Goal: Task Accomplishment & Management: Use online tool/utility

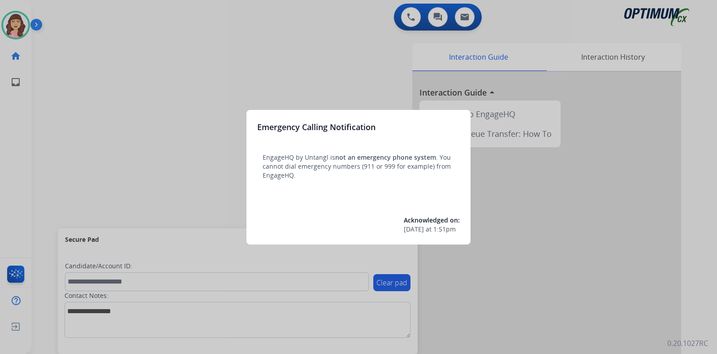
click at [340, 69] on div at bounding box center [358, 177] width 717 height 354
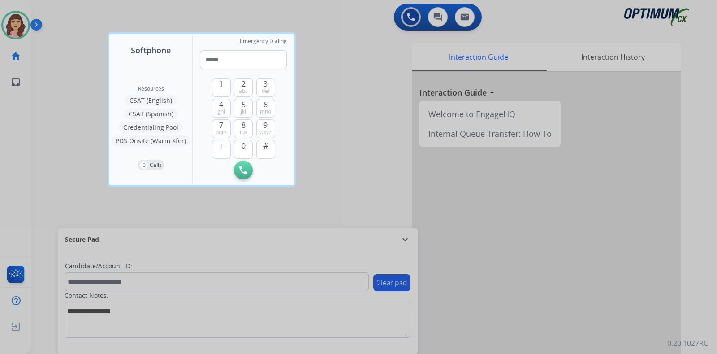
click at [349, 79] on div at bounding box center [358, 177] width 717 height 354
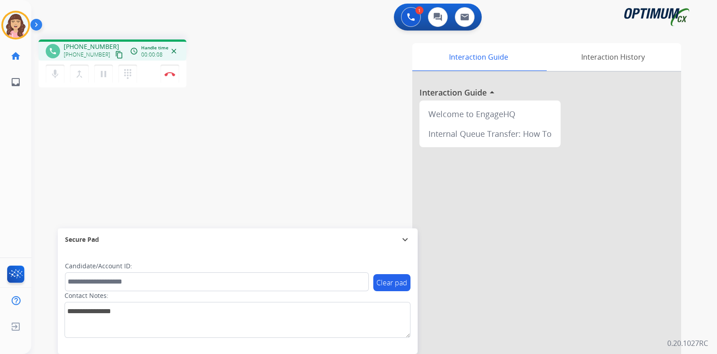
click at [115, 52] on mat-icon "content_copy" at bounding box center [119, 55] width 8 height 8
click at [172, 77] on button "Disconnect" at bounding box center [169, 74] width 19 height 19
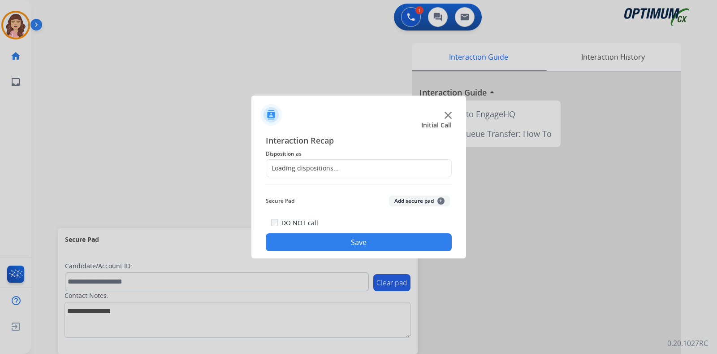
click at [345, 169] on div "Loading dispositions..." at bounding box center [359, 168] width 186 height 18
click at [365, 168] on input "text" at bounding box center [359, 168] width 186 height 18
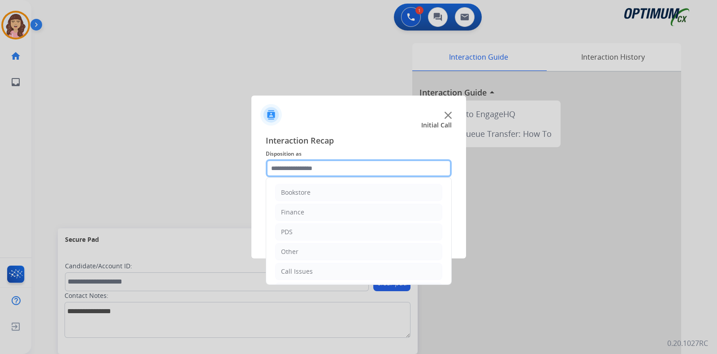
scroll to position [59, 0]
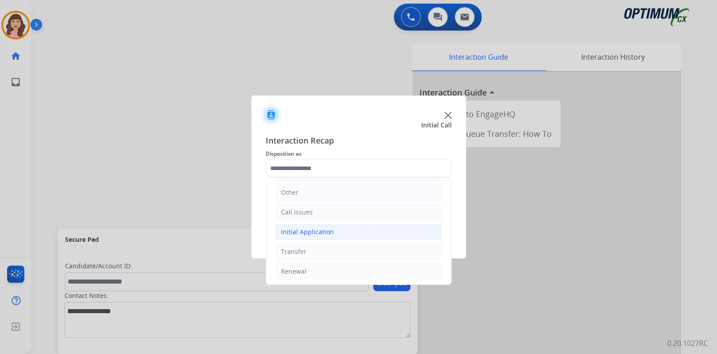
click at [305, 229] on div "Initial Application" at bounding box center [307, 231] width 53 height 9
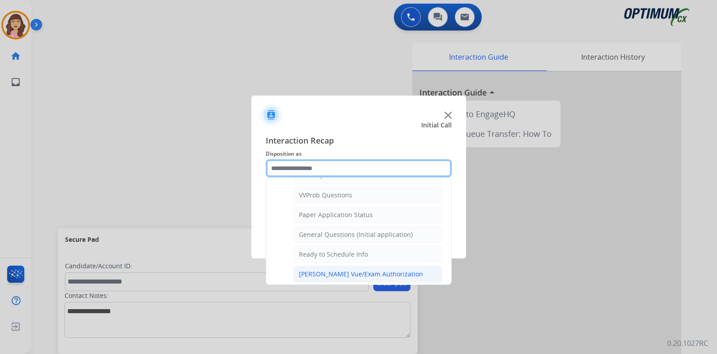
scroll to position [488, 0]
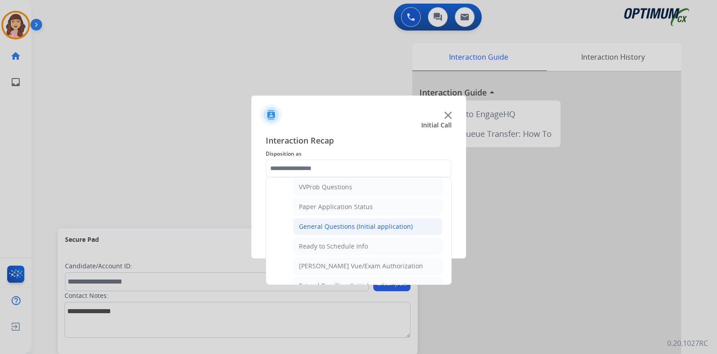
click at [358, 224] on div "General Questions (Initial application)" at bounding box center [356, 226] width 114 height 9
type input "**********"
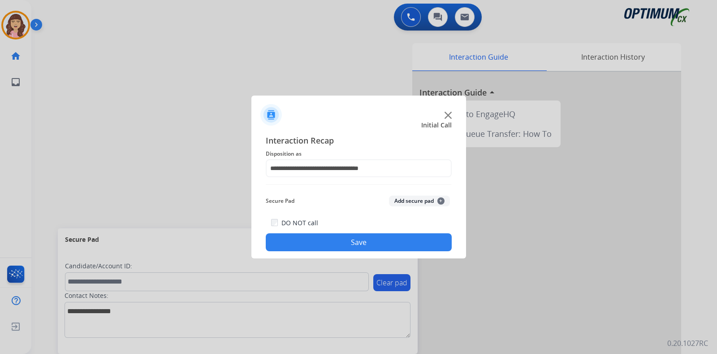
click at [331, 243] on button "Save" at bounding box center [359, 242] width 186 height 18
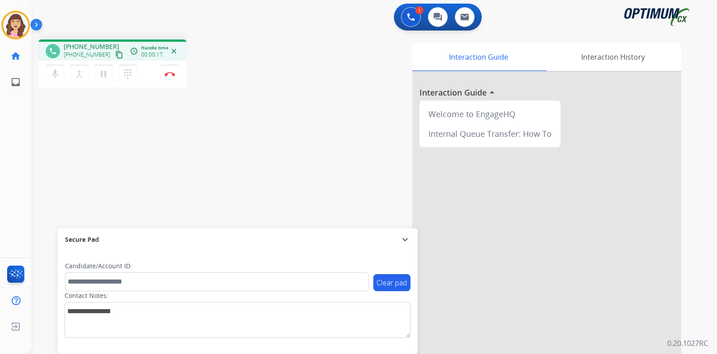
click at [115, 57] on mat-icon "content_copy" at bounding box center [119, 55] width 8 height 8
click at [172, 78] on button "Disconnect" at bounding box center [169, 74] width 19 height 19
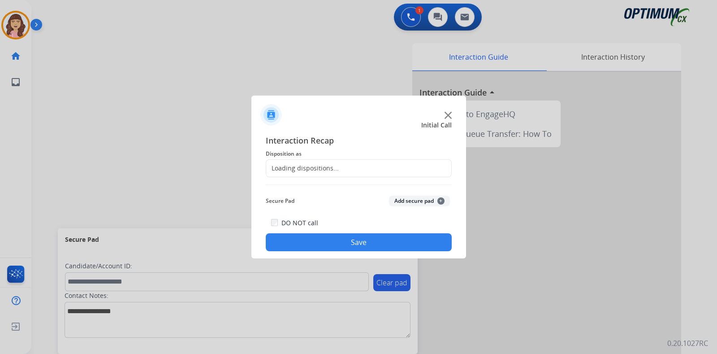
click at [318, 169] on div "Loading dispositions..." at bounding box center [302, 168] width 73 height 9
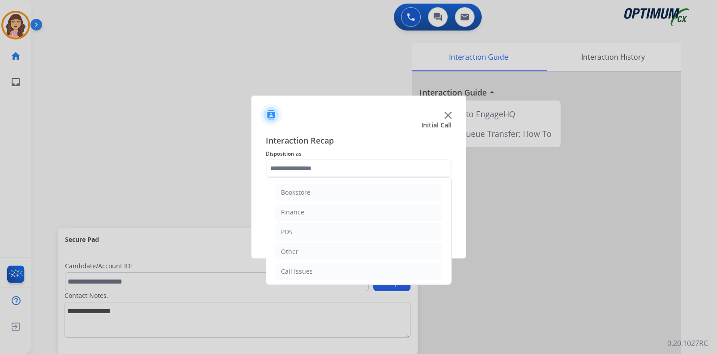
scroll to position [59, 0]
click at [314, 270] on li "Renewal" at bounding box center [358, 271] width 167 height 17
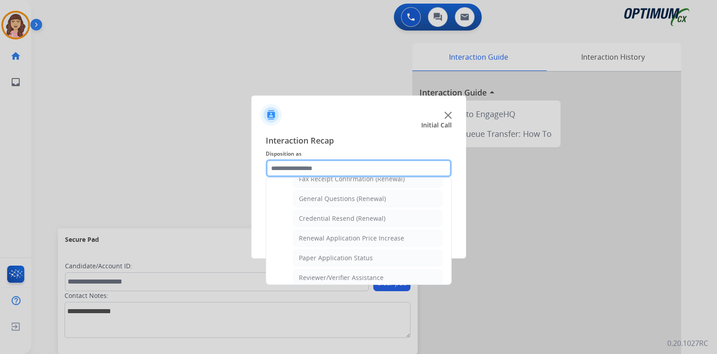
scroll to position [238, 0]
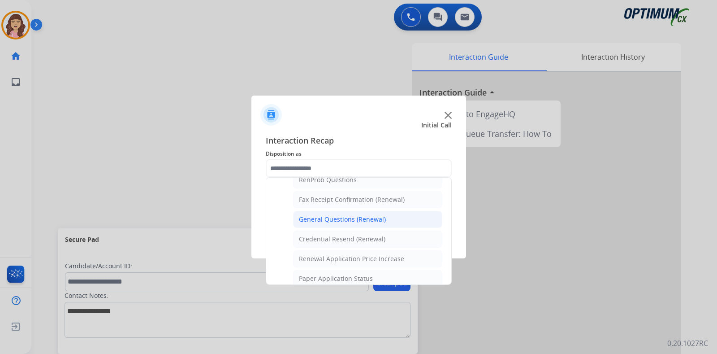
click at [353, 220] on div "General Questions (Renewal)" at bounding box center [342, 219] width 87 height 9
type input "**********"
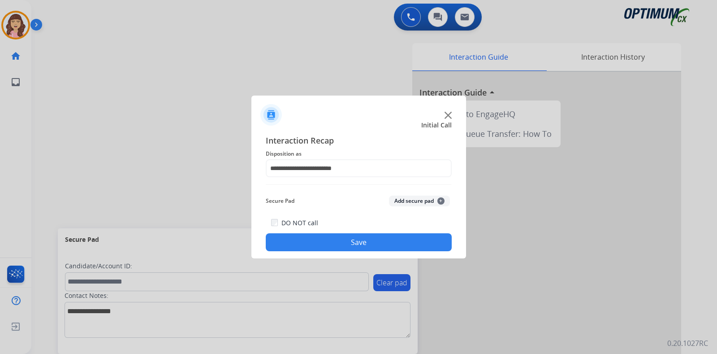
click at [354, 244] on button "Save" at bounding box center [359, 242] width 186 height 18
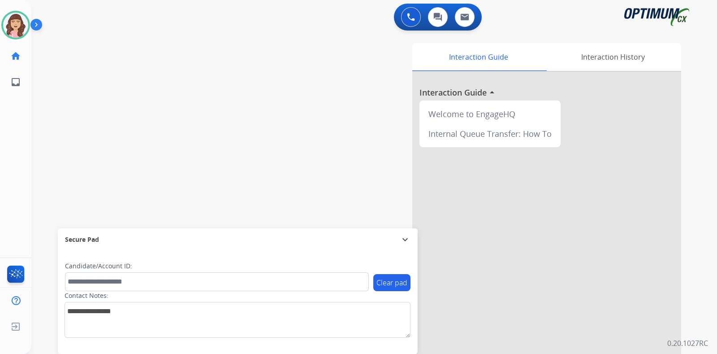
click at [204, 91] on div "swap_horiz Break voice bridge close_fullscreen Connect 3-Way Call merge_type Se…" at bounding box center [363, 219] width 664 height 374
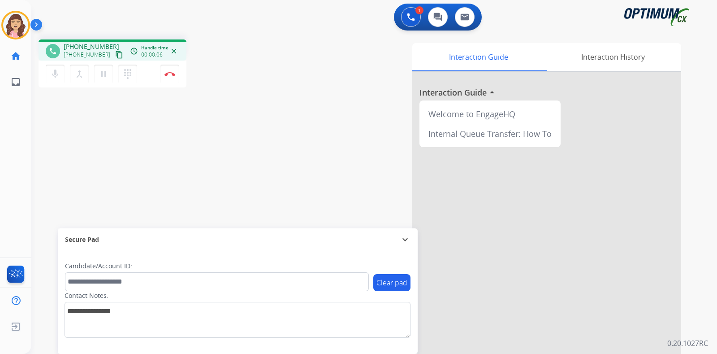
click at [114, 50] on button "content_copy" at bounding box center [119, 54] width 11 height 11
click at [168, 75] on img at bounding box center [169, 74] width 11 height 4
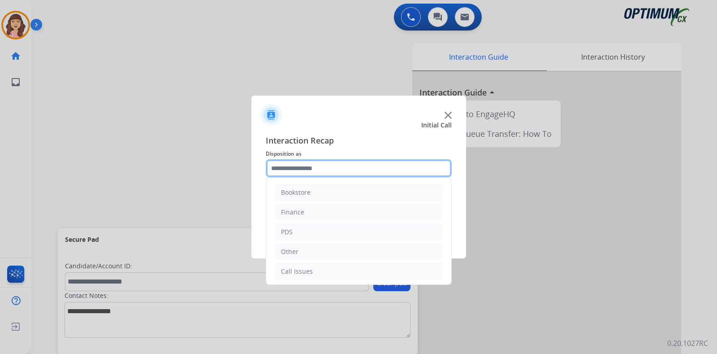
click at [372, 167] on input "text" at bounding box center [359, 168] width 186 height 18
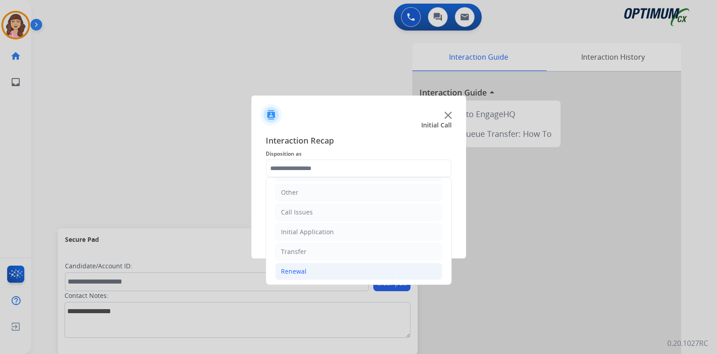
click at [300, 269] on div "Renewal" at bounding box center [294, 271] width 26 height 9
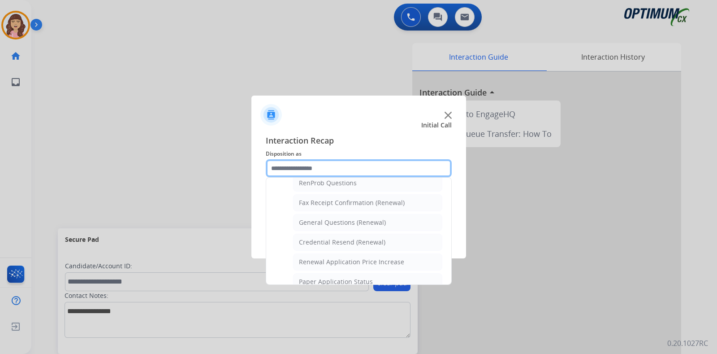
scroll to position [218, 0]
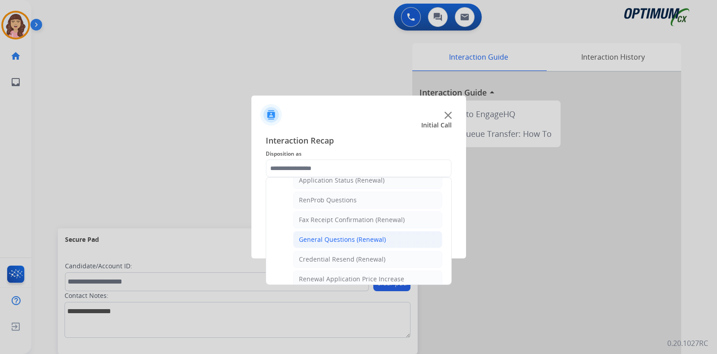
click at [352, 235] on div "General Questions (Renewal)" at bounding box center [342, 239] width 87 height 9
type input "**********"
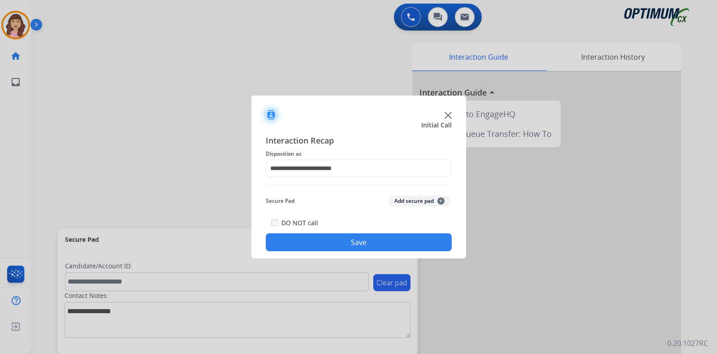
click at [338, 238] on button "Save" at bounding box center [359, 242] width 186 height 18
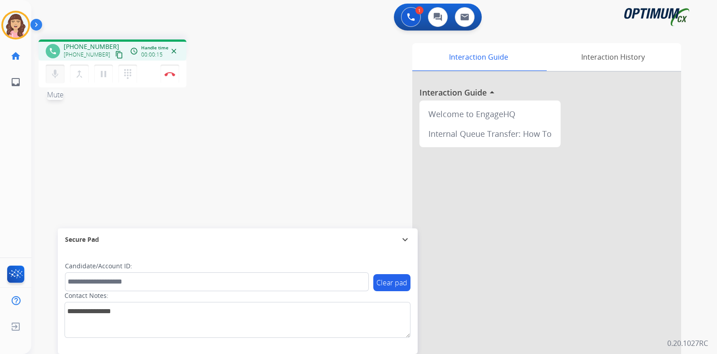
click at [53, 76] on mat-icon "mic" at bounding box center [55, 74] width 11 height 11
click at [53, 76] on mat-icon "mic_off" at bounding box center [55, 74] width 11 height 11
click at [115, 56] on mat-icon "content_copy" at bounding box center [119, 55] width 8 height 8
click at [171, 76] on button "Disconnect" at bounding box center [169, 74] width 19 height 19
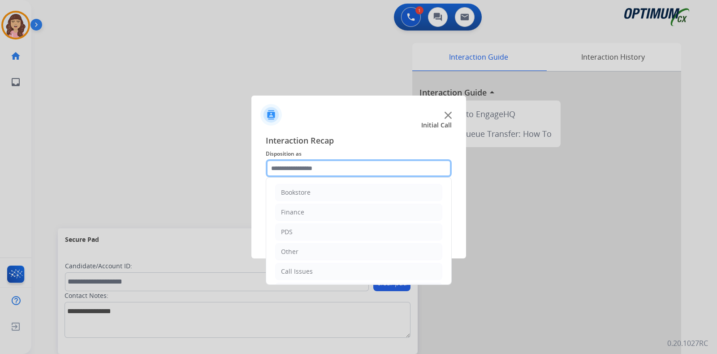
click at [318, 169] on input "text" at bounding box center [359, 168] width 186 height 18
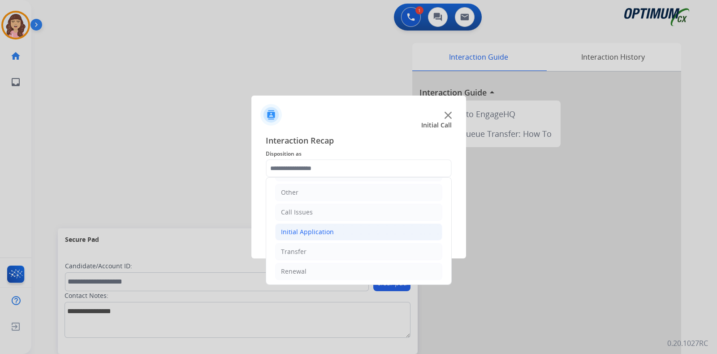
click at [300, 237] on li "Initial Application" at bounding box center [358, 231] width 167 height 17
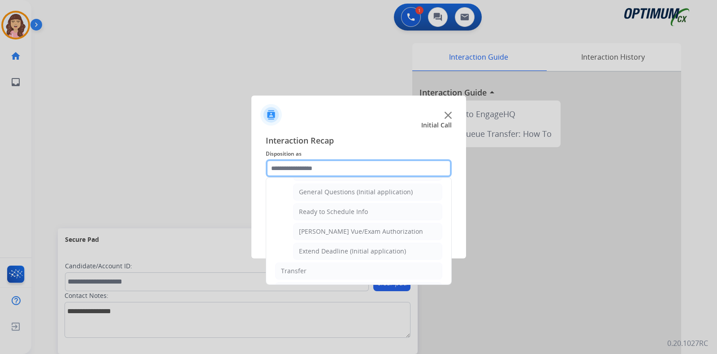
scroll to position [520, 0]
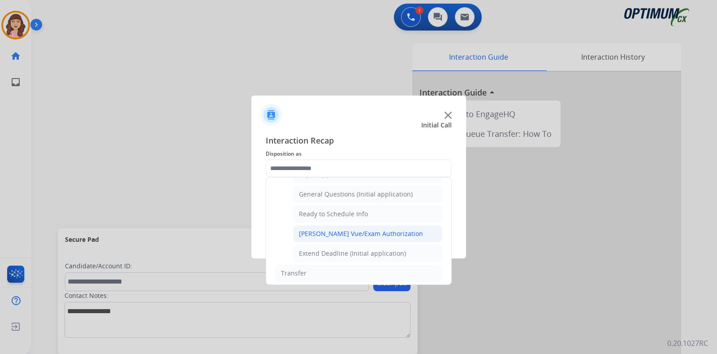
click at [340, 229] on div "[PERSON_NAME] Vue/Exam Authorization" at bounding box center [361, 233] width 124 height 9
type input "**********"
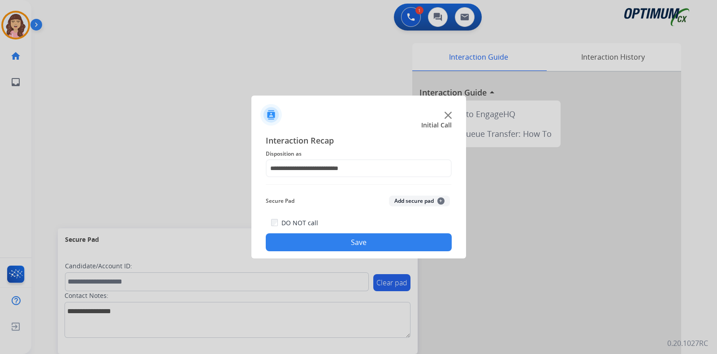
click at [330, 243] on button "Save" at bounding box center [359, 242] width 186 height 18
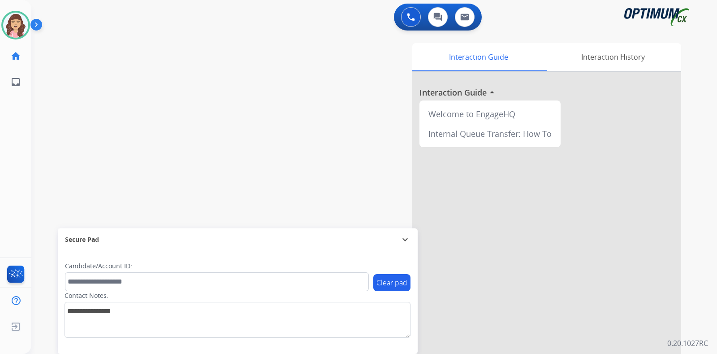
click at [154, 68] on div "swap_horiz Break voice bridge close_fullscreen Connect 3-Way Call merge_type Se…" at bounding box center [363, 219] width 664 height 374
click at [15, 30] on img at bounding box center [15, 25] width 25 height 25
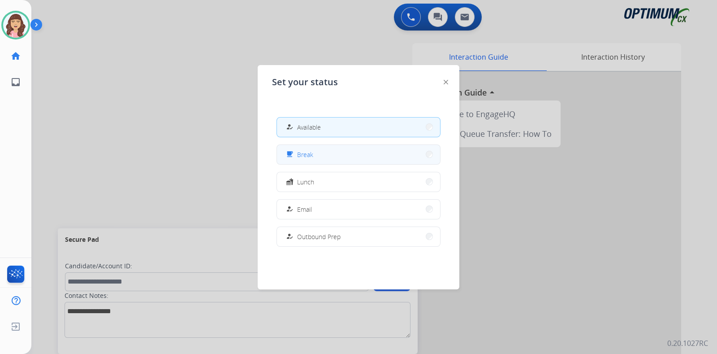
click at [300, 145] on button "free_breakfast Break" at bounding box center [358, 154] width 163 height 19
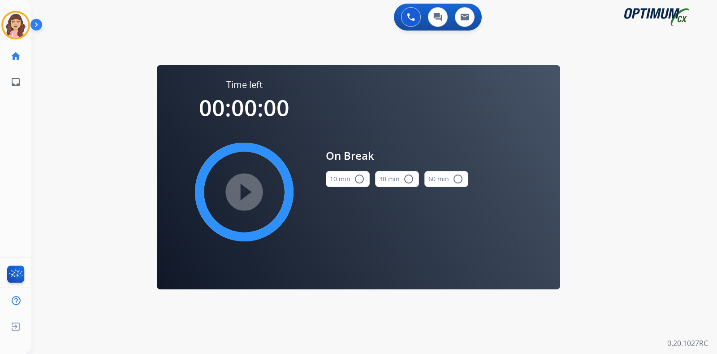
click at [352, 181] on button "10 min radio_button_unchecked" at bounding box center [348, 179] width 44 height 16
click at [244, 194] on mat-icon "play_circle_filled" at bounding box center [244, 191] width 11 height 11
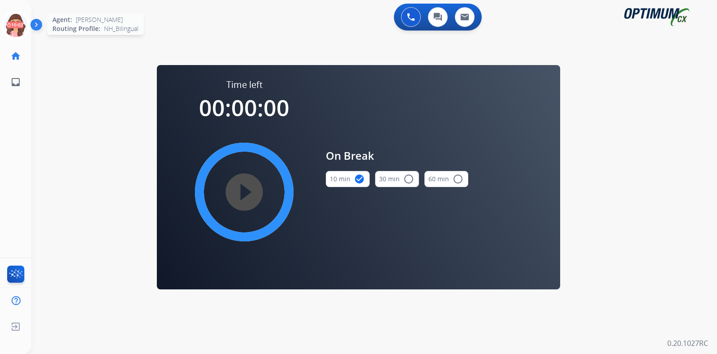
click at [13, 24] on icon at bounding box center [15, 25] width 29 height 29
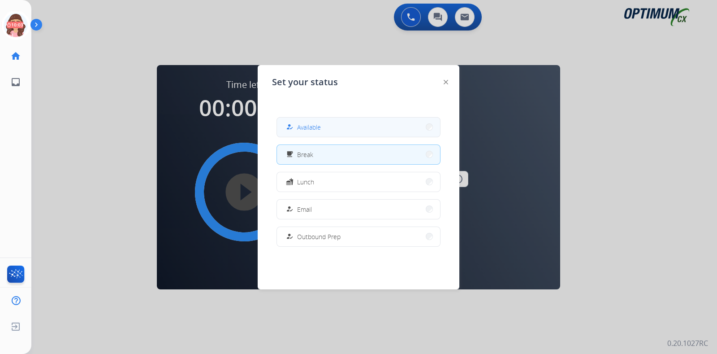
click at [312, 131] on span "Available" at bounding box center [309, 126] width 24 height 9
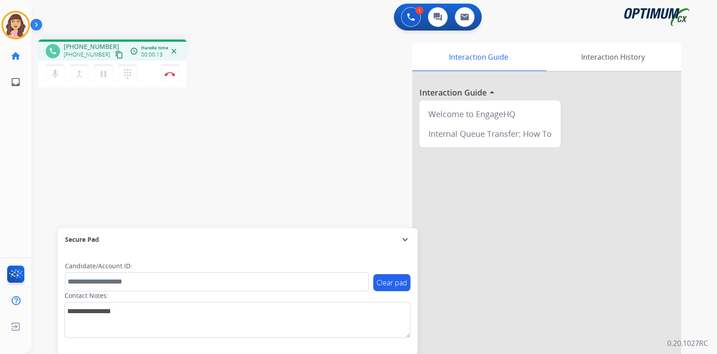
click at [115, 56] on mat-icon "content_copy" at bounding box center [119, 55] width 8 height 8
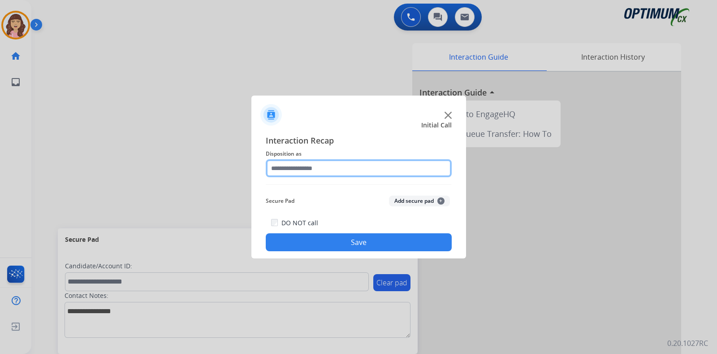
click at [323, 168] on input "text" at bounding box center [359, 168] width 186 height 18
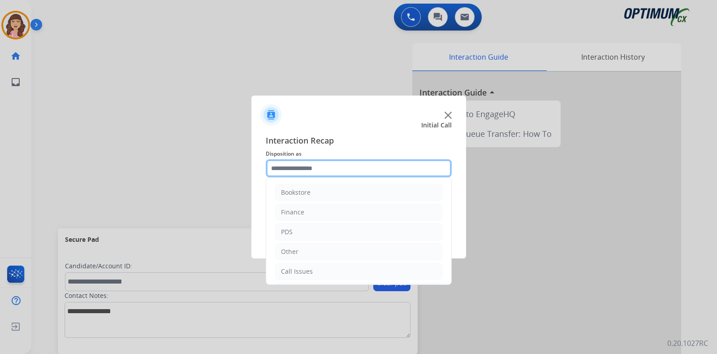
scroll to position [59, 0]
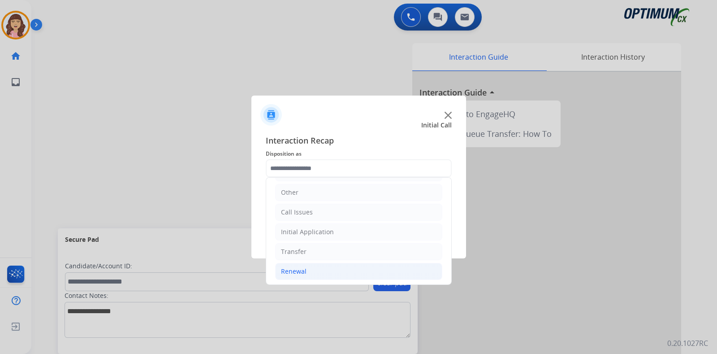
click at [295, 272] on div "Renewal" at bounding box center [294, 271] width 26 height 9
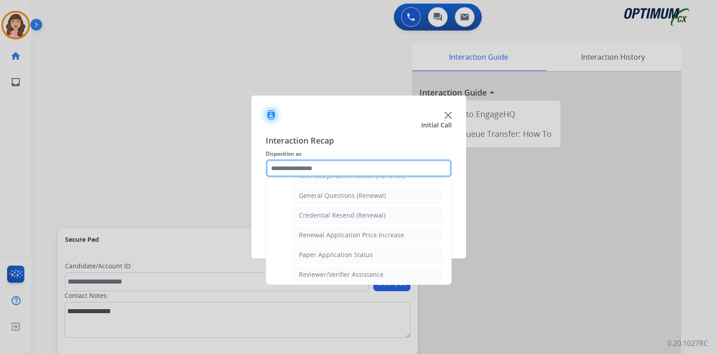
scroll to position [262, 0]
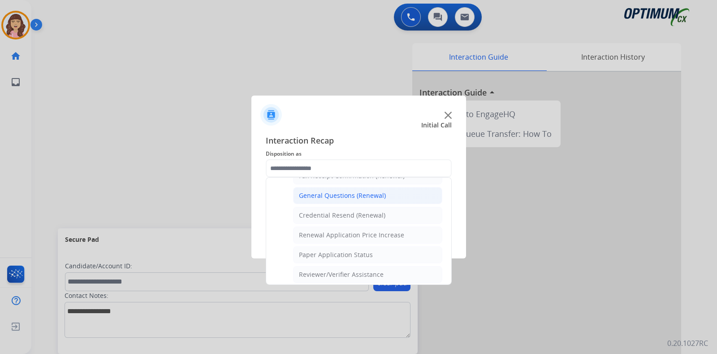
click at [356, 195] on div "General Questions (Renewal)" at bounding box center [342, 195] width 87 height 9
type input "**********"
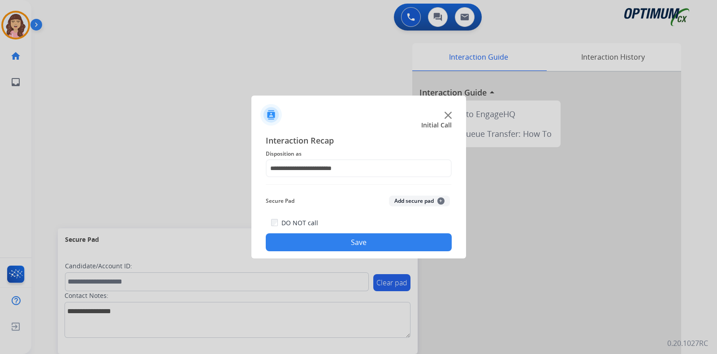
click at [351, 240] on button "Save" at bounding box center [359, 242] width 186 height 18
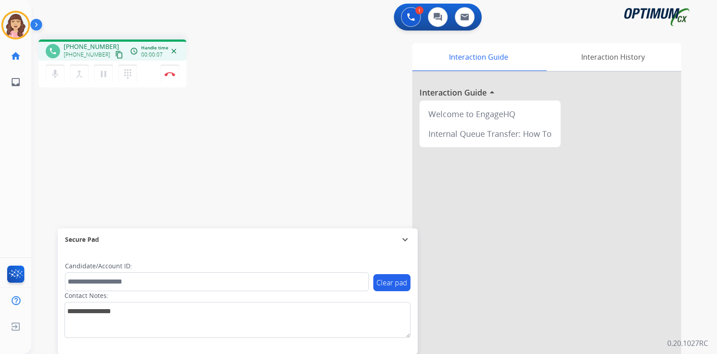
click at [115, 55] on mat-icon "content_copy" at bounding box center [119, 55] width 8 height 8
click at [169, 76] on img at bounding box center [169, 74] width 11 height 4
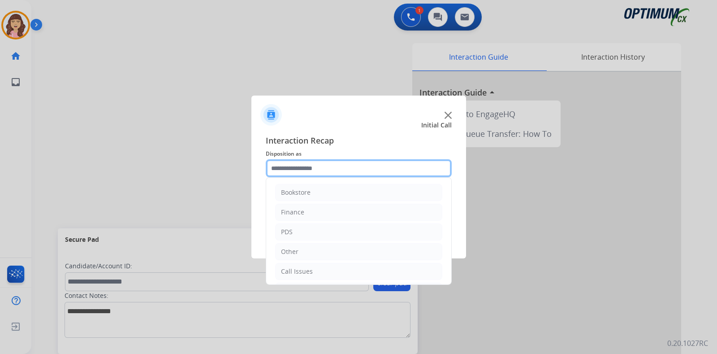
click at [329, 172] on input "text" at bounding box center [359, 168] width 186 height 18
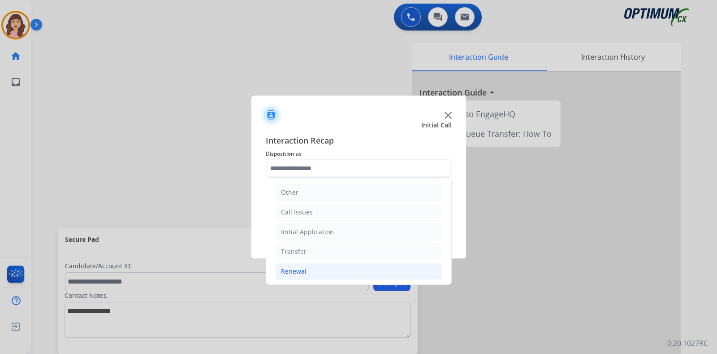
click at [324, 266] on li "Renewal" at bounding box center [358, 271] width 167 height 17
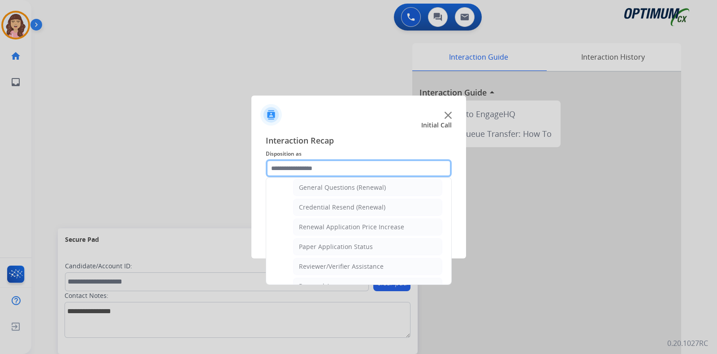
scroll to position [251, 0]
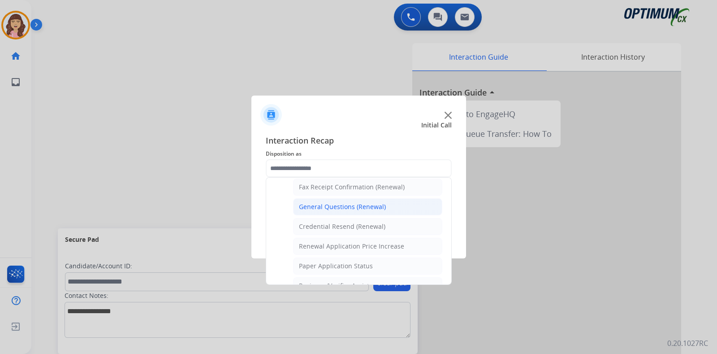
click at [354, 203] on div "General Questions (Renewal)" at bounding box center [342, 206] width 87 height 9
type input "**********"
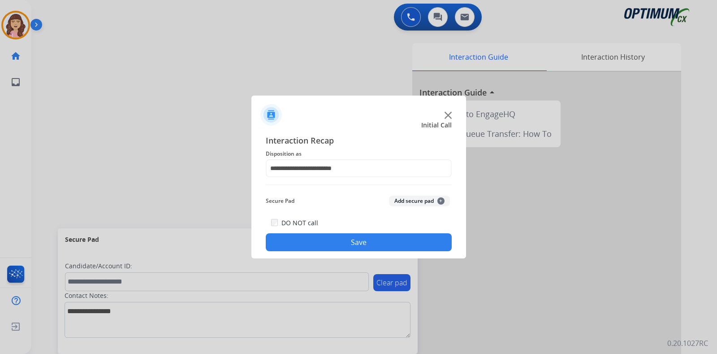
click at [337, 243] on button "Save" at bounding box center [359, 242] width 186 height 18
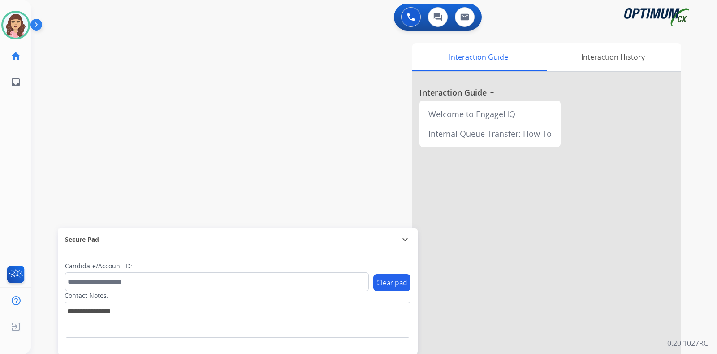
click at [326, 112] on div "Interaction Guide Interaction History Interaction Guide arrow_drop_up Welcome t…" at bounding box center [480, 224] width 402 height 363
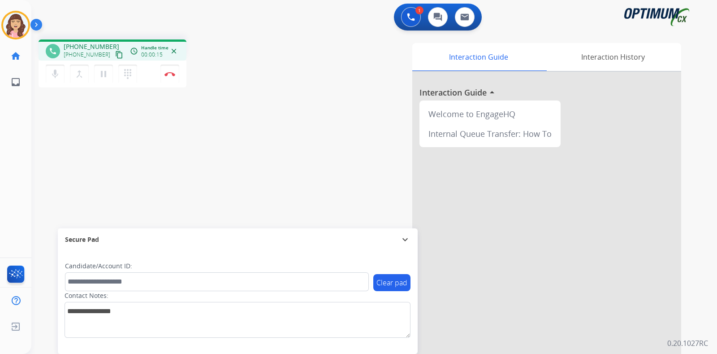
click at [115, 54] on mat-icon "content_copy" at bounding box center [119, 55] width 8 height 8
click at [172, 77] on button "Disconnect" at bounding box center [169, 74] width 19 height 19
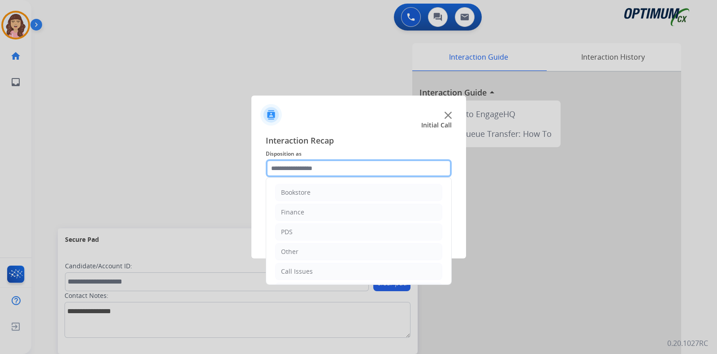
click at [327, 168] on input "text" at bounding box center [359, 168] width 186 height 18
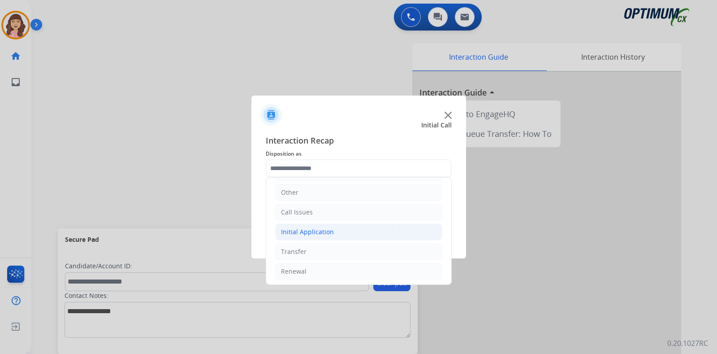
click at [324, 236] on li "Initial Application" at bounding box center [358, 231] width 167 height 17
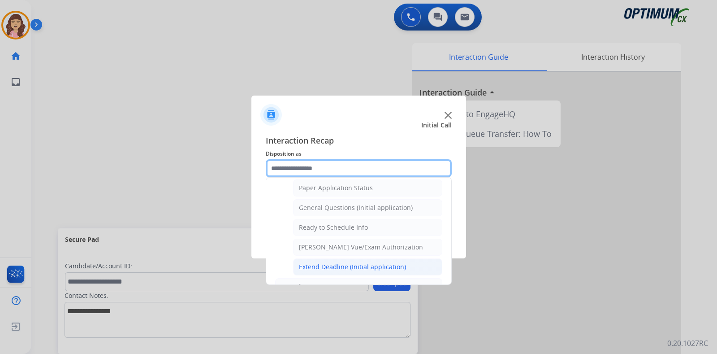
scroll to position [501, 0]
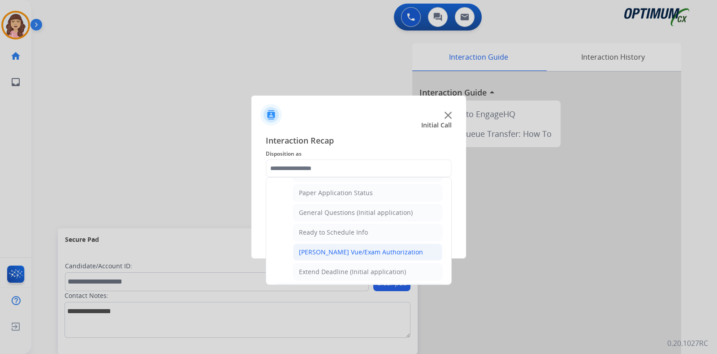
click at [356, 243] on li "[PERSON_NAME] Vue/Exam Authorization" at bounding box center [367, 251] width 149 height 17
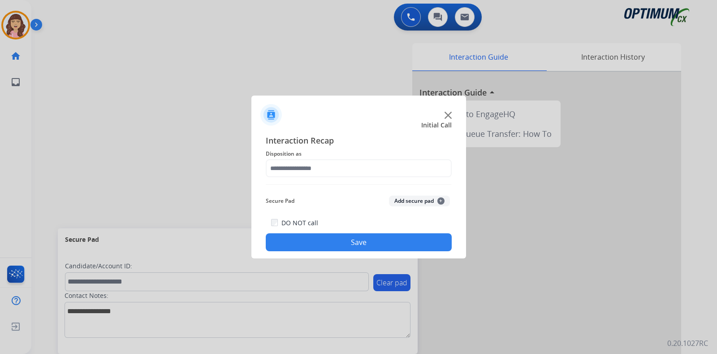
type input "**********"
click at [362, 240] on button "Save" at bounding box center [359, 242] width 186 height 18
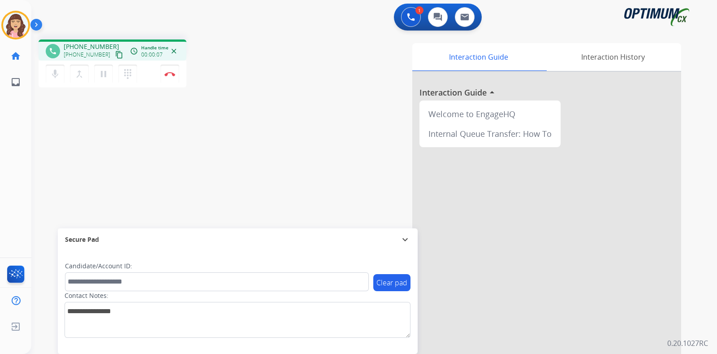
click at [115, 52] on mat-icon "content_copy" at bounding box center [119, 55] width 8 height 8
click at [168, 77] on button "Disconnect" at bounding box center [169, 74] width 19 height 19
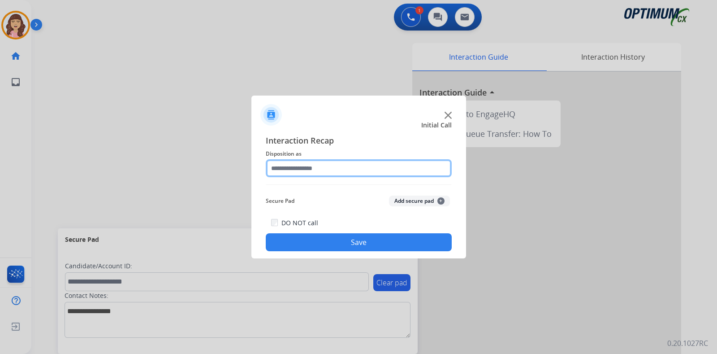
click at [334, 169] on input "text" at bounding box center [359, 168] width 186 height 18
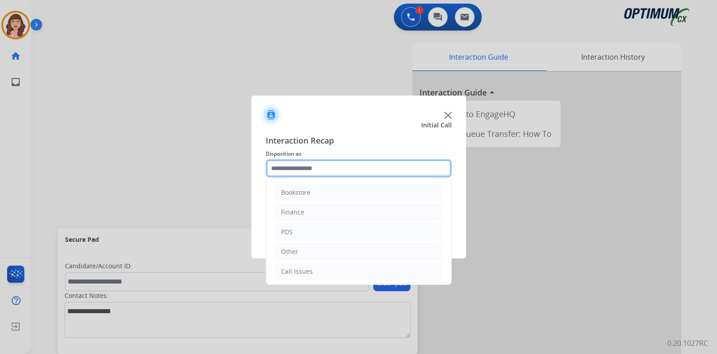
scroll to position [59, 0]
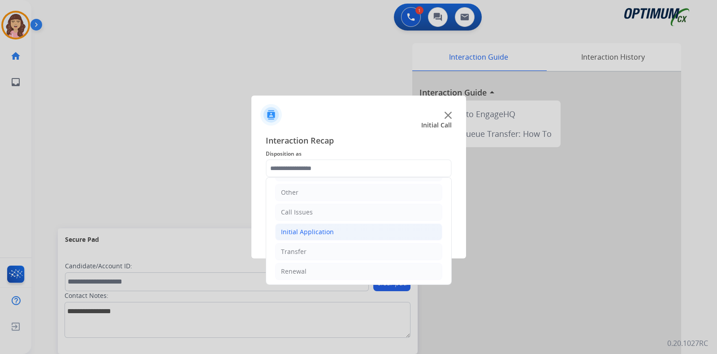
click at [318, 232] on div "Initial Application" at bounding box center [307, 231] width 53 height 9
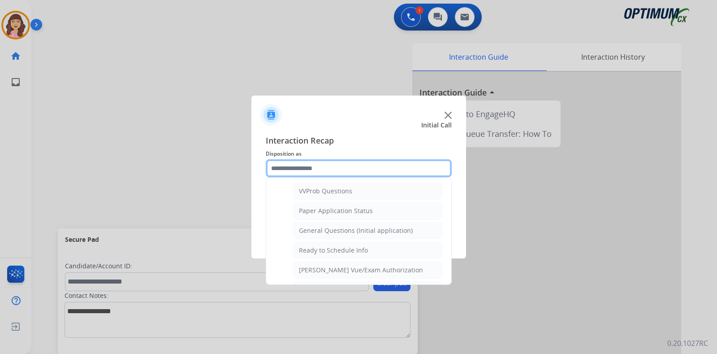
scroll to position [475, 0]
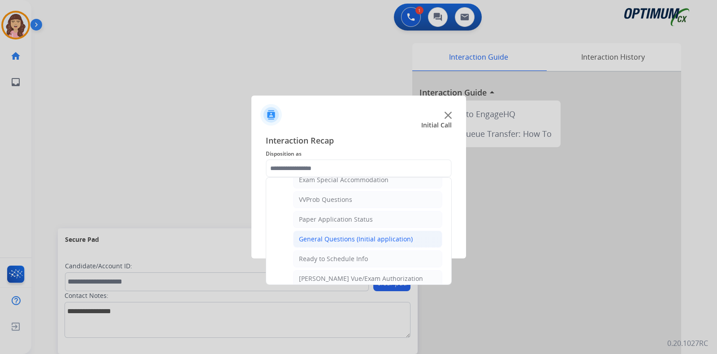
click at [354, 234] on div "General Questions (Initial application)" at bounding box center [356, 238] width 114 height 9
type input "**********"
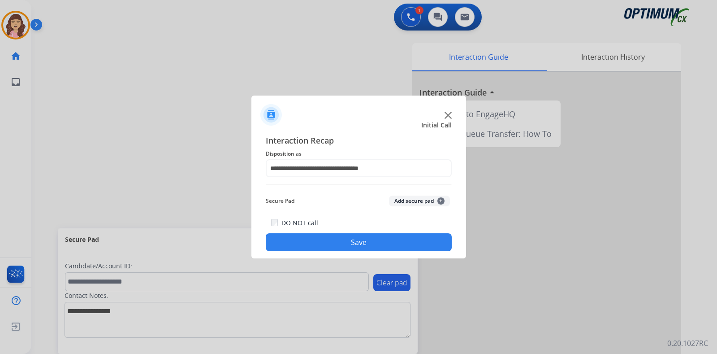
click at [354, 238] on button "Save" at bounding box center [359, 242] width 186 height 18
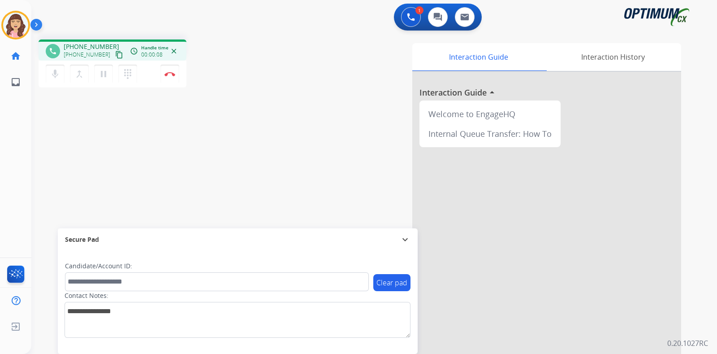
click at [115, 55] on mat-icon "content_copy" at bounding box center [119, 55] width 8 height 8
click at [170, 74] on img at bounding box center [169, 74] width 11 height 4
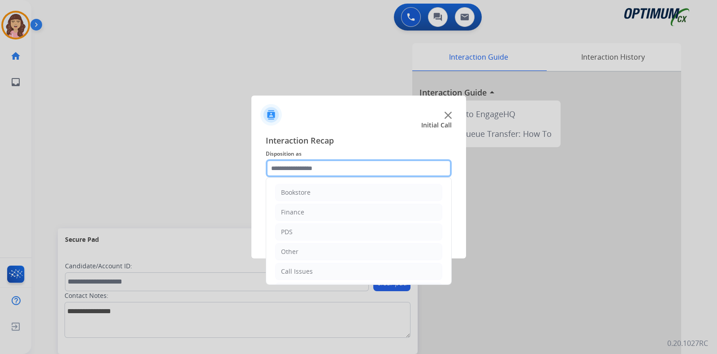
click at [314, 168] on input "text" at bounding box center [359, 168] width 186 height 18
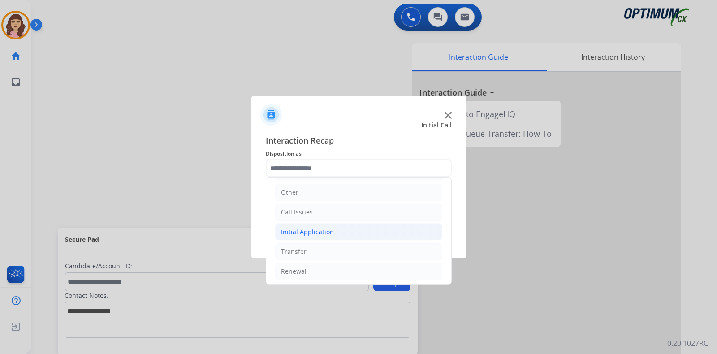
click at [315, 232] on div "Initial Application" at bounding box center [307, 231] width 53 height 9
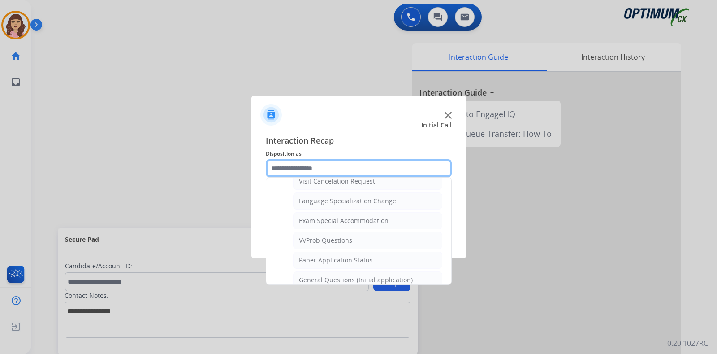
scroll to position [439, 0]
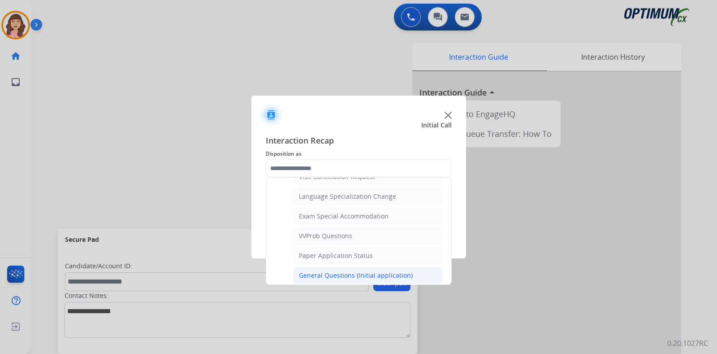
click at [359, 271] on div "General Questions (Initial application)" at bounding box center [356, 275] width 114 height 9
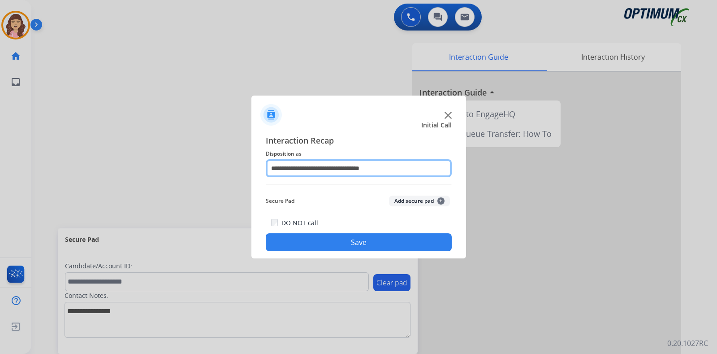
click at [359, 168] on input "**********" at bounding box center [359, 168] width 186 height 18
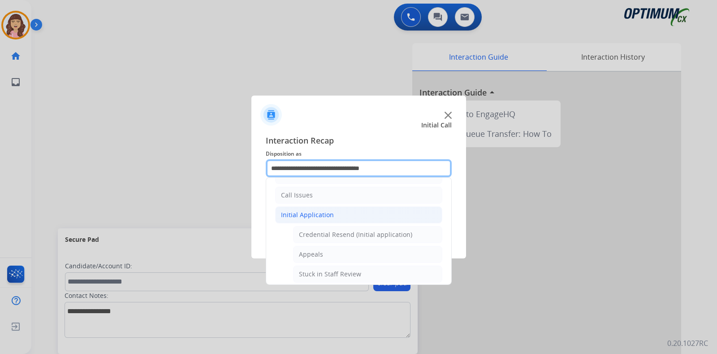
scroll to position [83, 0]
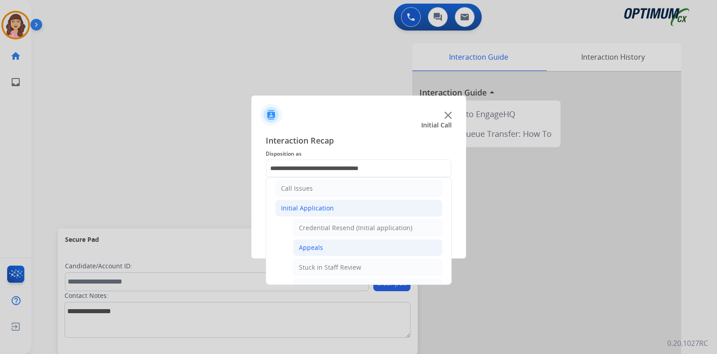
click at [315, 243] on div "Appeals" at bounding box center [311, 247] width 24 height 9
type input "*******"
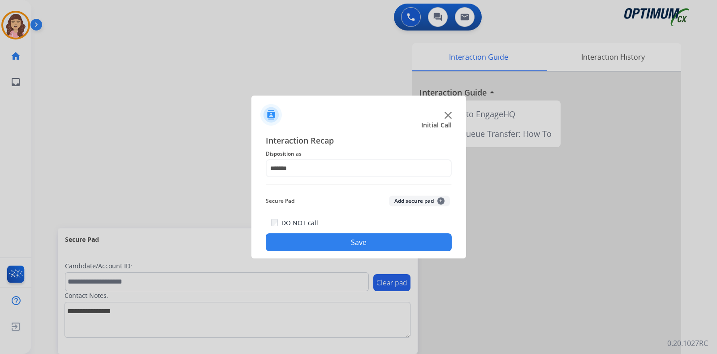
click at [340, 241] on button "Save" at bounding box center [359, 242] width 186 height 18
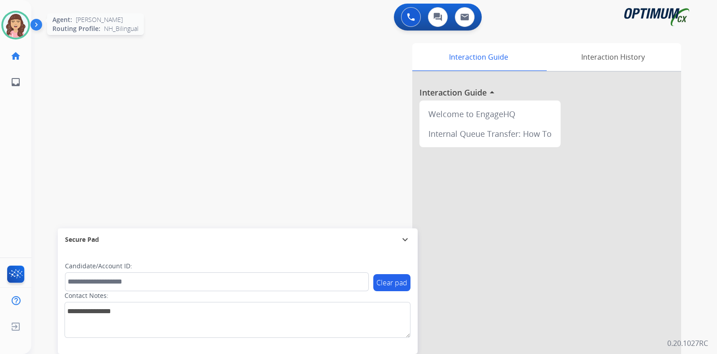
click at [15, 23] on img at bounding box center [15, 25] width 25 height 25
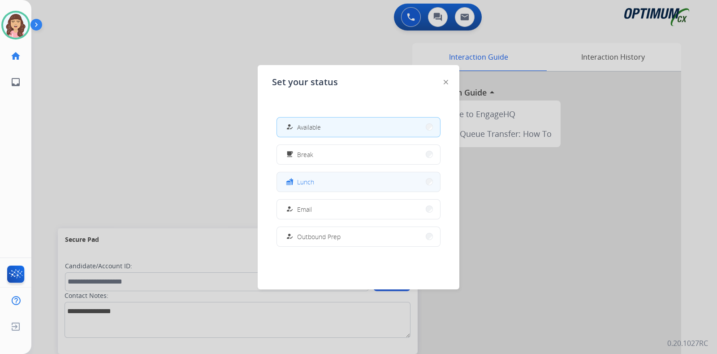
click at [313, 181] on span "Lunch" at bounding box center [305, 181] width 17 height 9
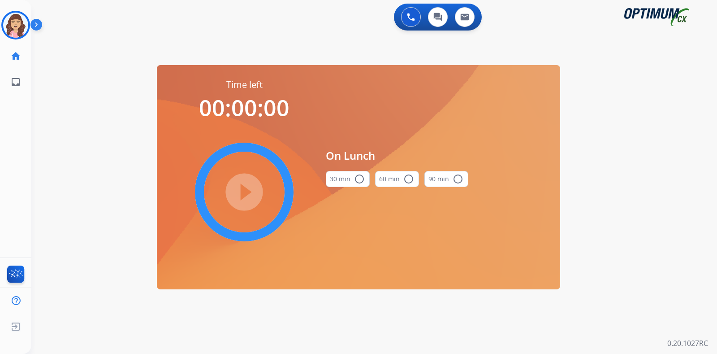
click at [354, 178] on mat-icon "radio_button_unchecked" at bounding box center [359, 178] width 11 height 11
click at [242, 193] on mat-icon "play_circle_filled" at bounding box center [244, 191] width 11 height 11
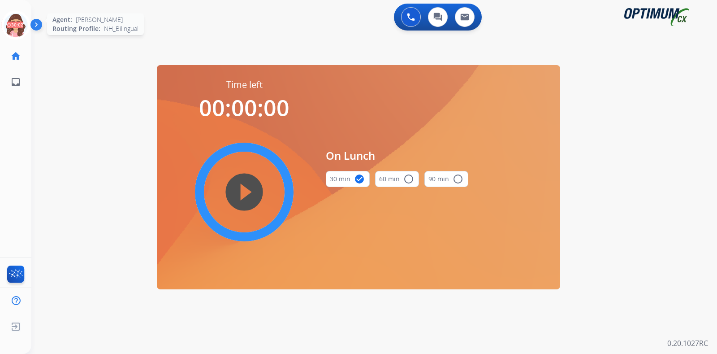
click at [11, 24] on icon at bounding box center [15, 25] width 29 height 29
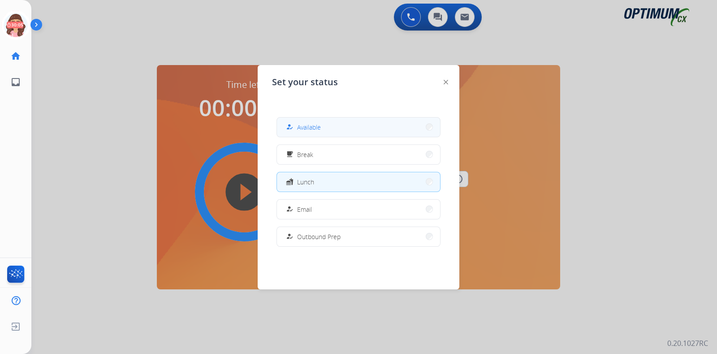
click at [327, 133] on button "how_to_reg Available" at bounding box center [358, 126] width 163 height 19
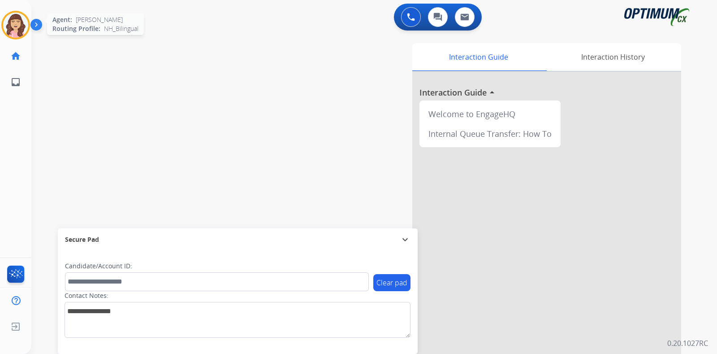
click at [7, 14] on div at bounding box center [15, 25] width 29 height 29
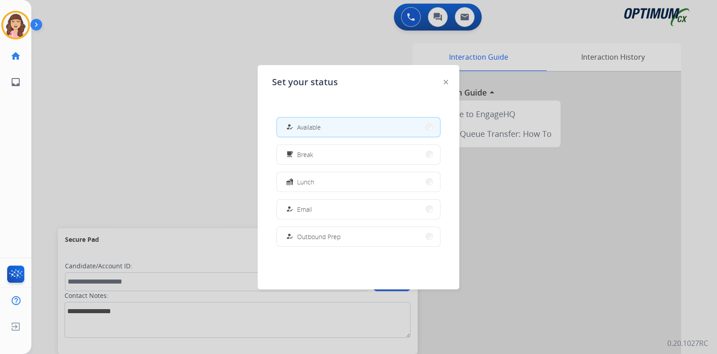
click at [140, 75] on div at bounding box center [358, 177] width 717 height 354
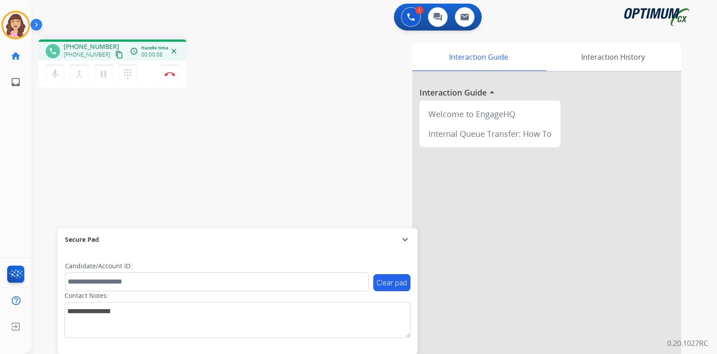
click at [115, 55] on mat-icon "content_copy" at bounding box center [119, 55] width 8 height 8
click at [169, 75] on img at bounding box center [169, 74] width 11 height 4
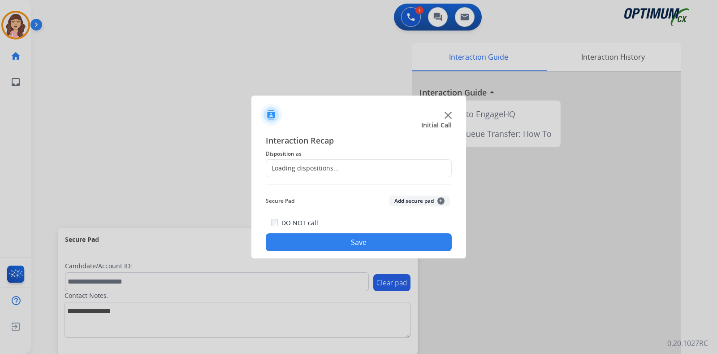
click at [312, 168] on div "Loading dispositions..." at bounding box center [302, 168] width 73 height 9
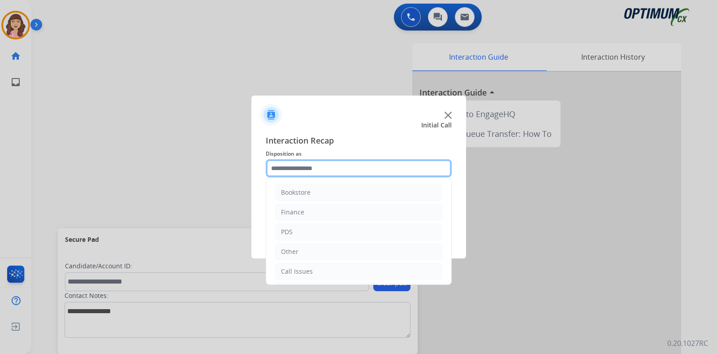
click at [345, 168] on input "text" at bounding box center [359, 168] width 186 height 18
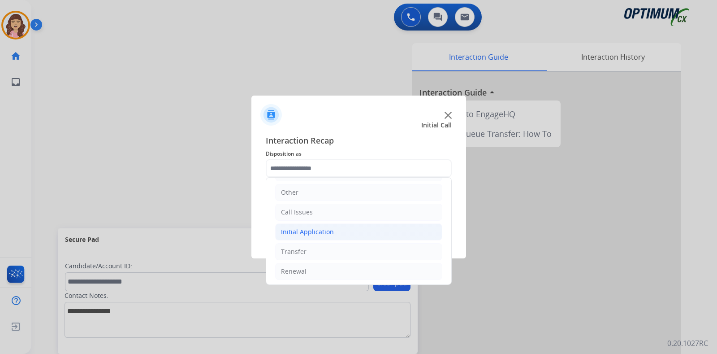
click at [314, 229] on div "Initial Application" at bounding box center [307, 231] width 53 height 9
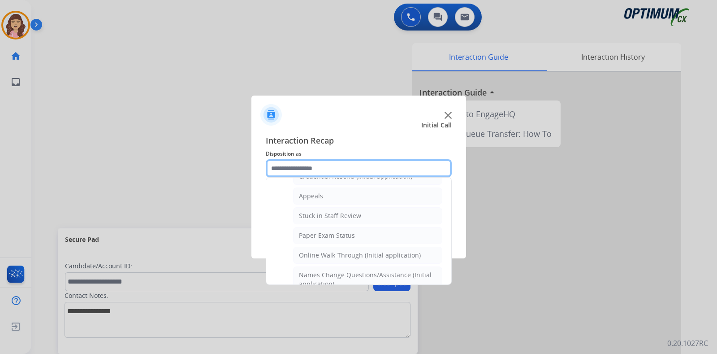
scroll to position [135, 0]
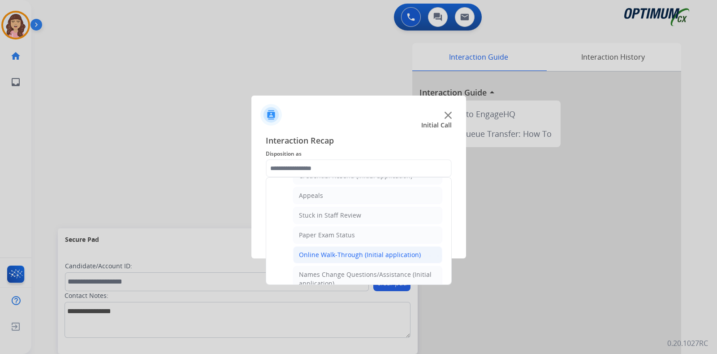
click at [330, 250] on div "Online Walk-Through (Initial application)" at bounding box center [360, 254] width 122 height 9
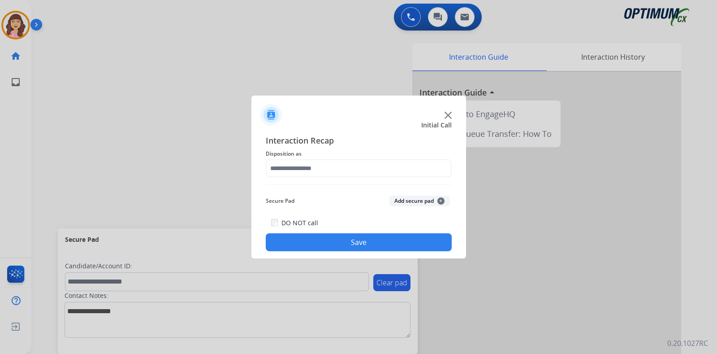
type input "**********"
click at [373, 246] on button "Save" at bounding box center [359, 242] width 186 height 18
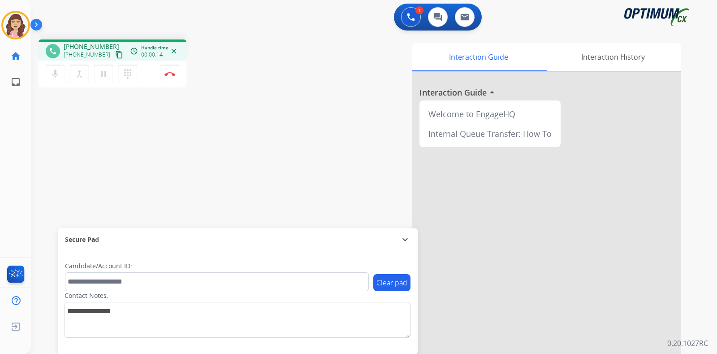
click at [115, 56] on mat-icon "content_copy" at bounding box center [119, 55] width 8 height 8
click at [170, 72] on img at bounding box center [169, 74] width 11 height 4
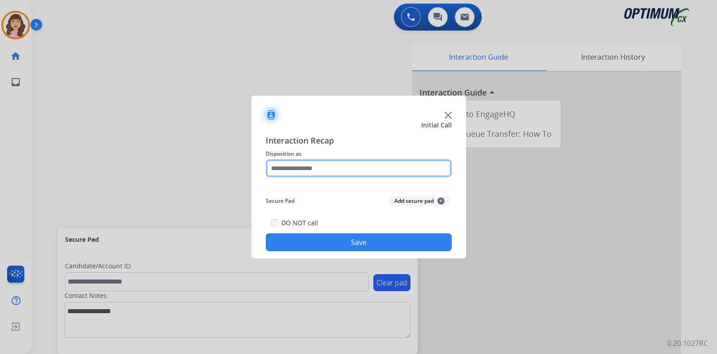
click at [340, 171] on input "text" at bounding box center [359, 168] width 186 height 18
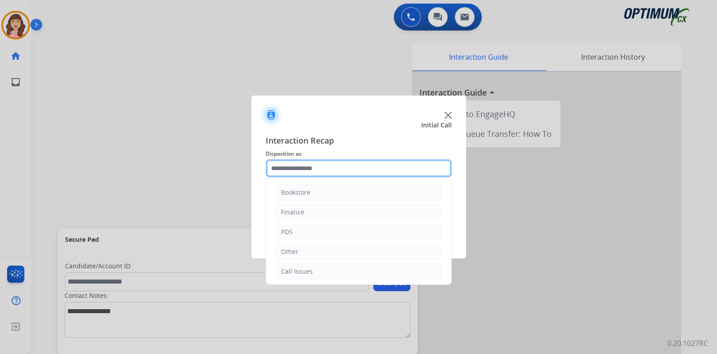
scroll to position [59, 0]
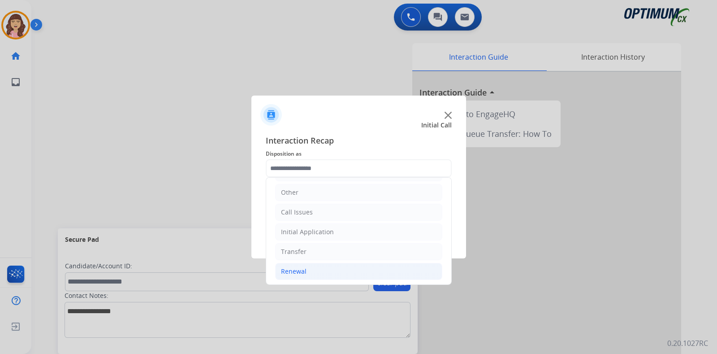
click at [297, 274] on li "Renewal" at bounding box center [358, 271] width 167 height 17
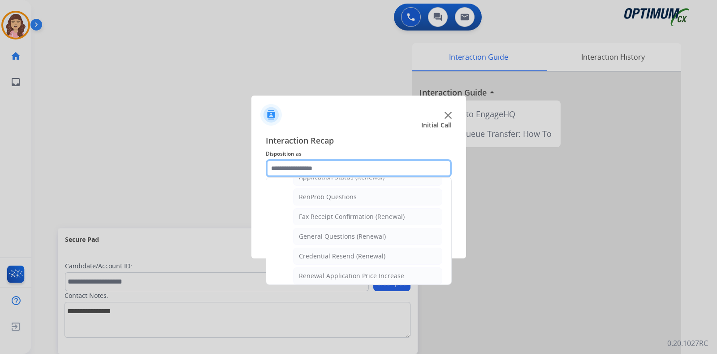
scroll to position [217, 0]
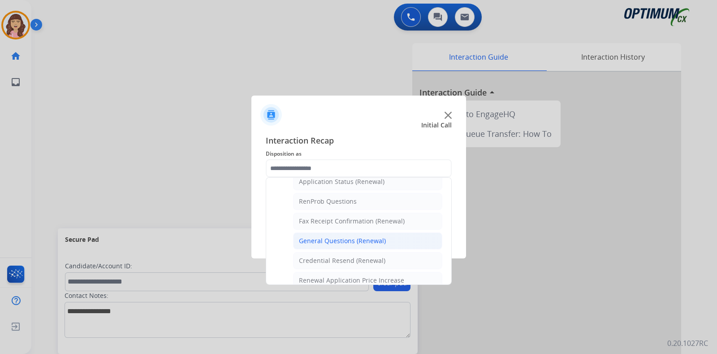
click at [350, 240] on div "General Questions (Renewal)" at bounding box center [342, 240] width 87 height 9
type input "**********"
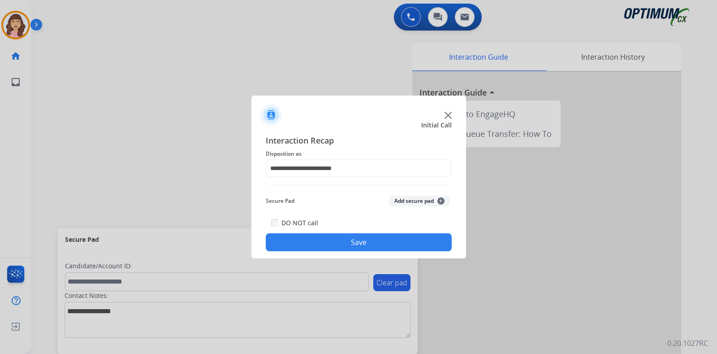
click at [345, 240] on button "Save" at bounding box center [359, 242] width 186 height 18
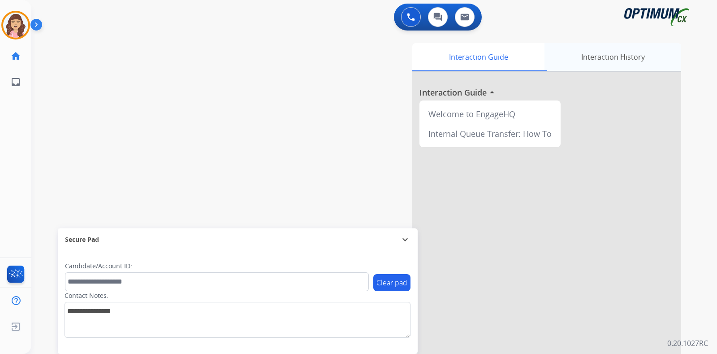
click at [603, 52] on div "Interaction History" at bounding box center [612, 57] width 137 height 28
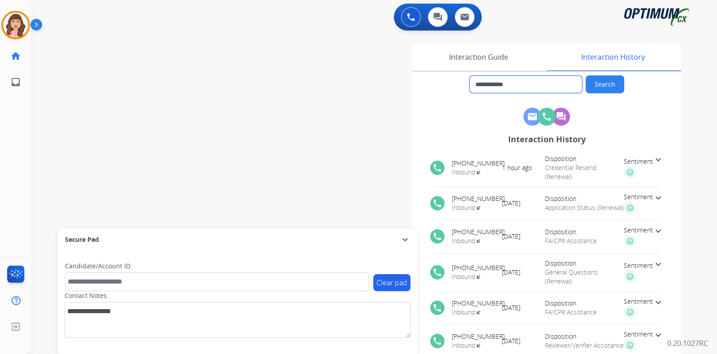
drag, startPoint x: 537, startPoint y: 85, endPoint x: 392, endPoint y: 86, distance: 145.2
click at [392, 86] on div "**********" at bounding box center [480, 224] width 402 height 363
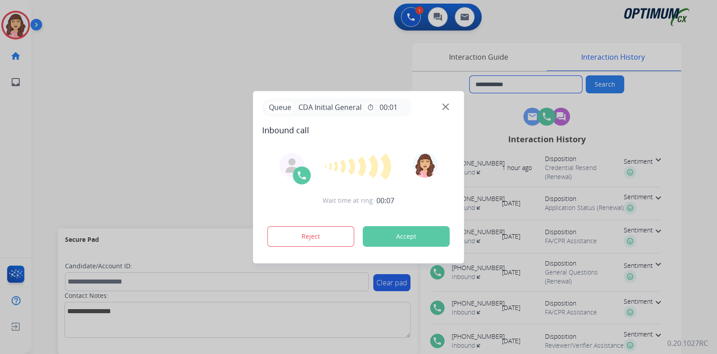
type input "**********"
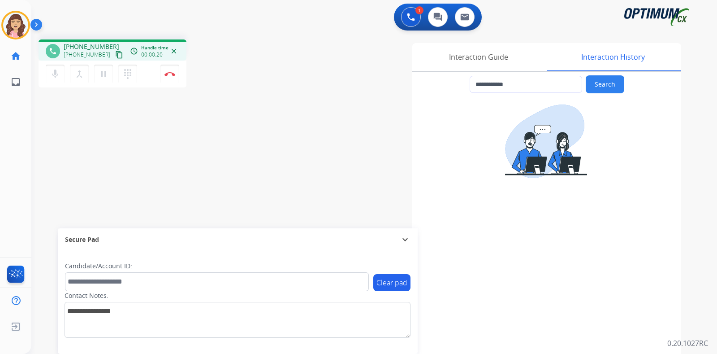
click at [115, 54] on mat-icon "content_copy" at bounding box center [119, 55] width 8 height 8
click at [170, 75] on img at bounding box center [169, 74] width 11 height 4
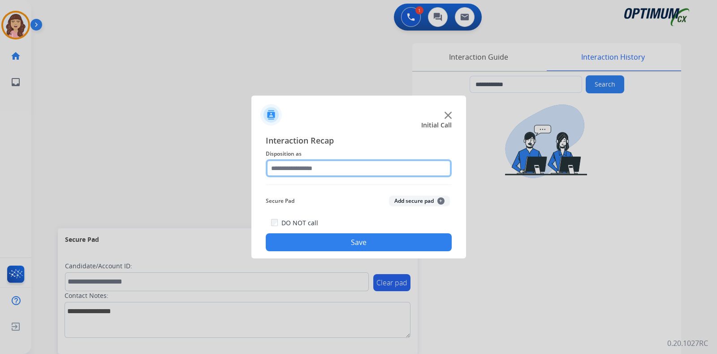
click at [320, 166] on input "text" at bounding box center [359, 168] width 186 height 18
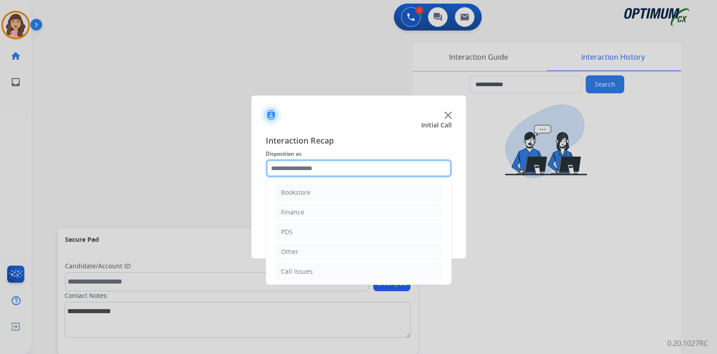
scroll to position [59, 0]
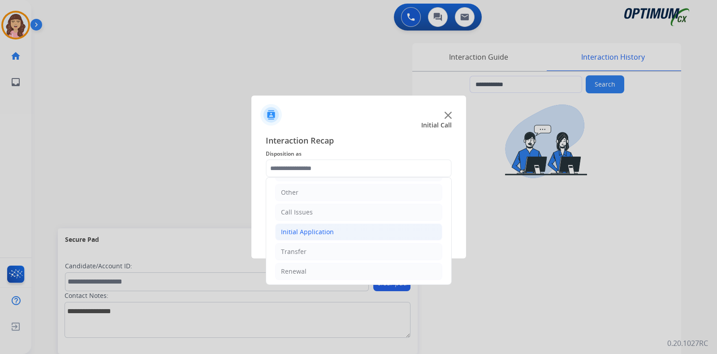
click at [312, 228] on div "Initial Application" at bounding box center [307, 231] width 53 height 9
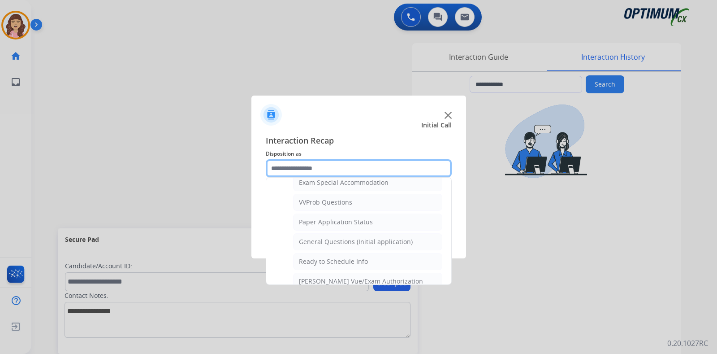
scroll to position [510, 0]
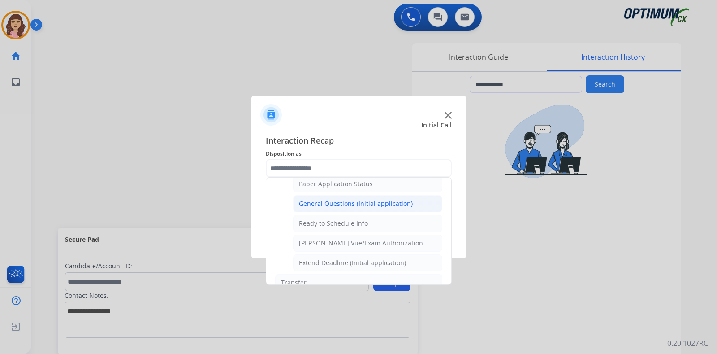
click at [356, 203] on div "General Questions (Initial application)" at bounding box center [356, 203] width 114 height 9
type input "**********"
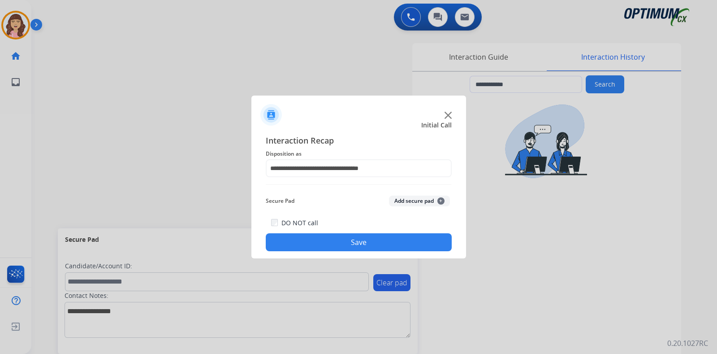
click at [346, 241] on button "Save" at bounding box center [359, 242] width 186 height 18
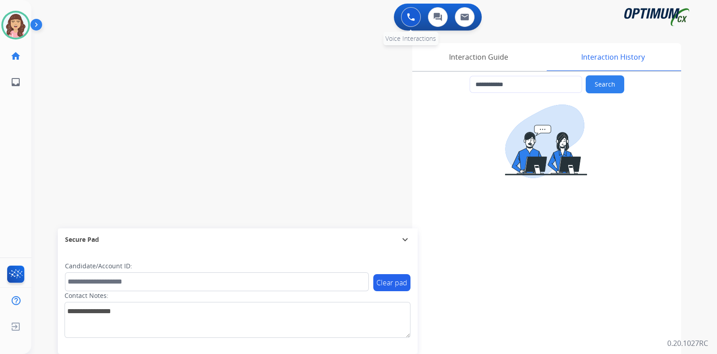
click at [406, 15] on button at bounding box center [411, 17] width 20 height 20
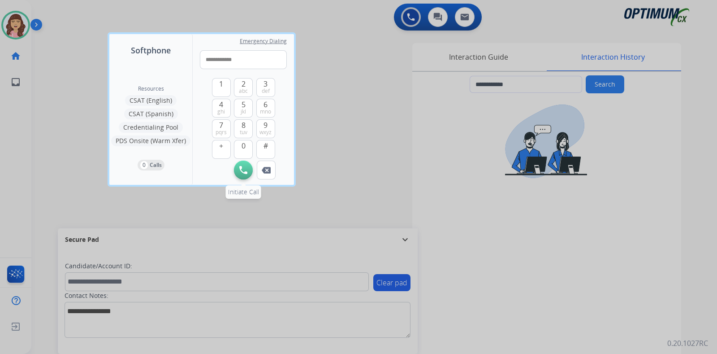
type input "**********"
click at [245, 162] on button "Initiate Call" at bounding box center [243, 169] width 19 height 19
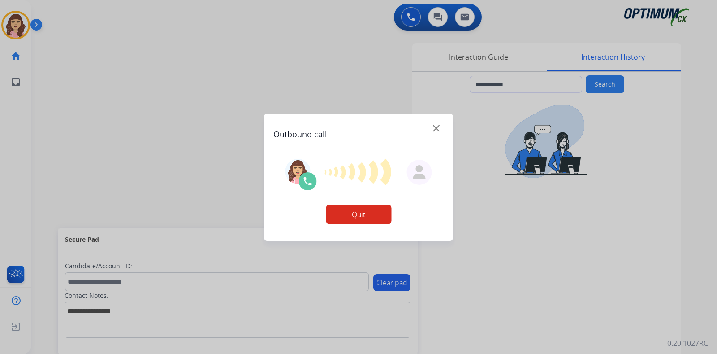
type input "**********"
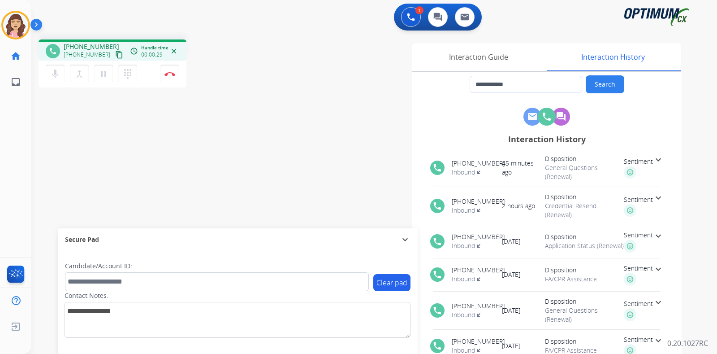
click at [203, 154] on div "**********" at bounding box center [363, 219] width 664 height 374
click at [199, 192] on div "**********" at bounding box center [363, 219] width 664 height 374
click at [102, 74] on mat-icon "pause" at bounding box center [103, 74] width 11 height 11
click at [106, 73] on mat-icon "play_arrow" at bounding box center [103, 74] width 11 height 11
click at [170, 76] on img at bounding box center [169, 74] width 11 height 4
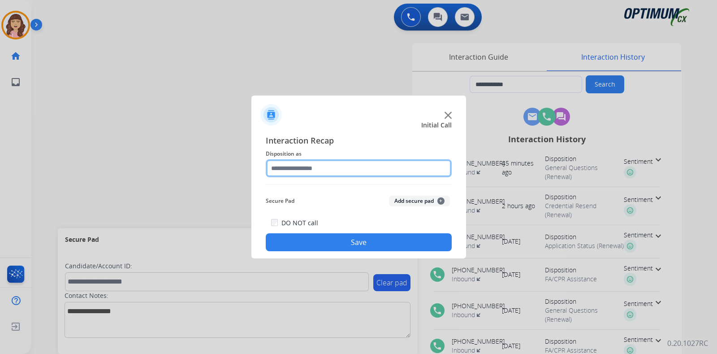
click at [327, 167] on input "text" at bounding box center [359, 168] width 186 height 18
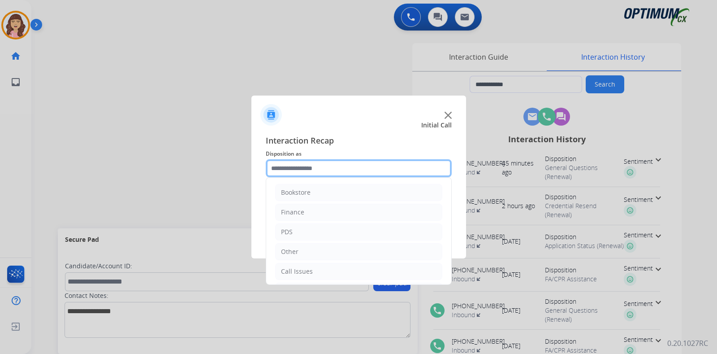
scroll to position [59, 0]
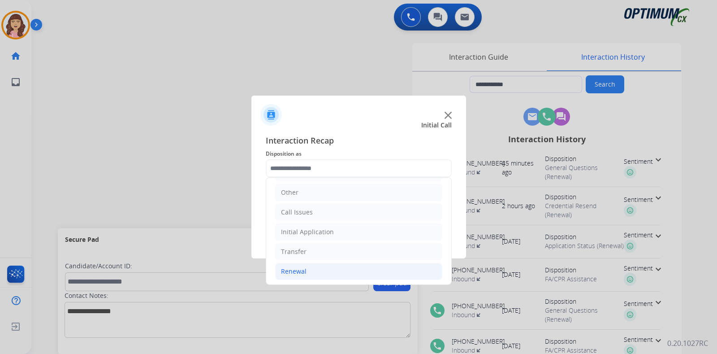
click at [305, 270] on div "Renewal" at bounding box center [294, 271] width 26 height 9
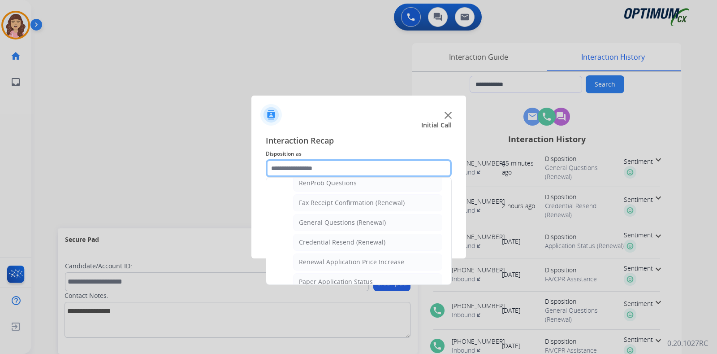
scroll to position [231, 0]
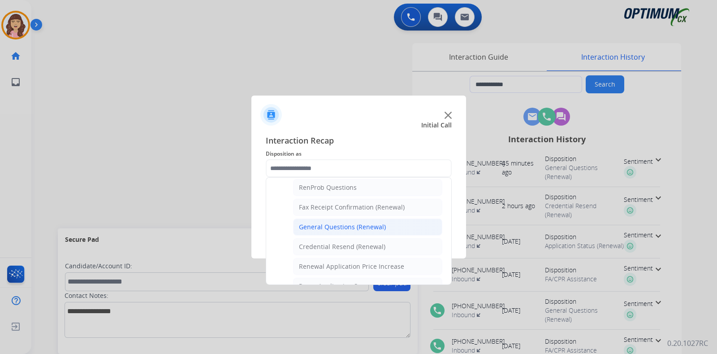
click at [355, 226] on div "General Questions (Renewal)" at bounding box center [342, 226] width 87 height 9
type input "**********"
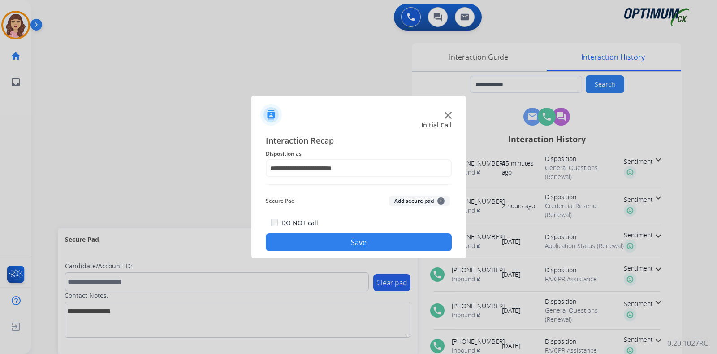
click at [348, 243] on button "Save" at bounding box center [359, 242] width 186 height 18
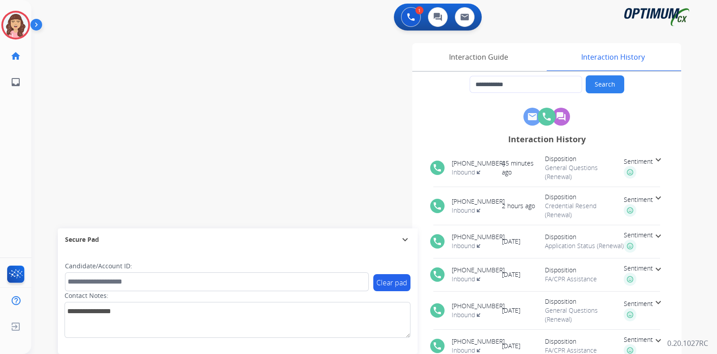
type input "**********"
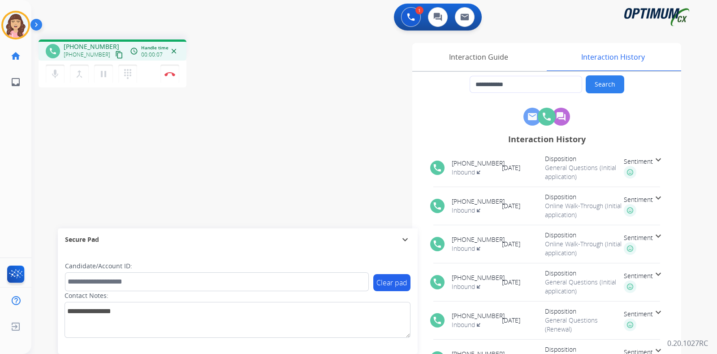
click at [115, 56] on mat-icon "content_copy" at bounding box center [119, 55] width 8 height 8
click at [168, 79] on button "Disconnect" at bounding box center [169, 74] width 19 height 19
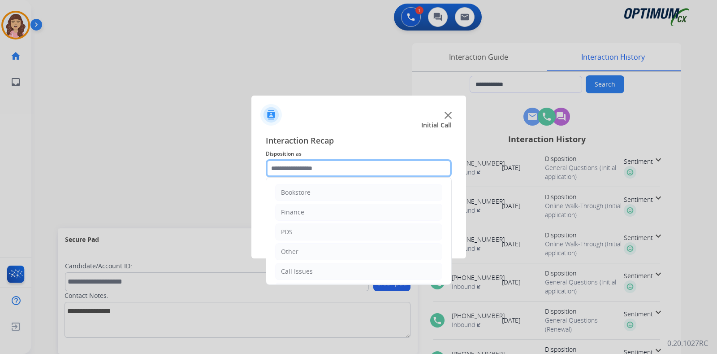
click at [312, 169] on input "text" at bounding box center [359, 168] width 186 height 18
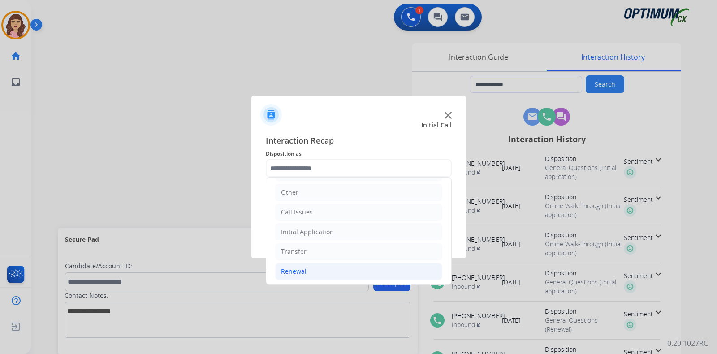
click at [307, 271] on li "Renewal" at bounding box center [358, 271] width 167 height 17
click at [321, 233] on div "Initial Application" at bounding box center [307, 231] width 53 height 9
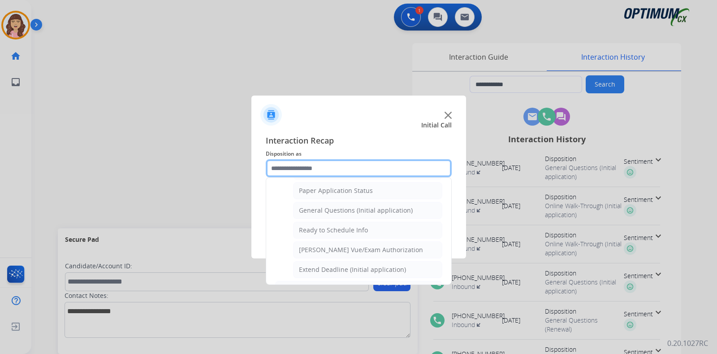
scroll to position [475, 0]
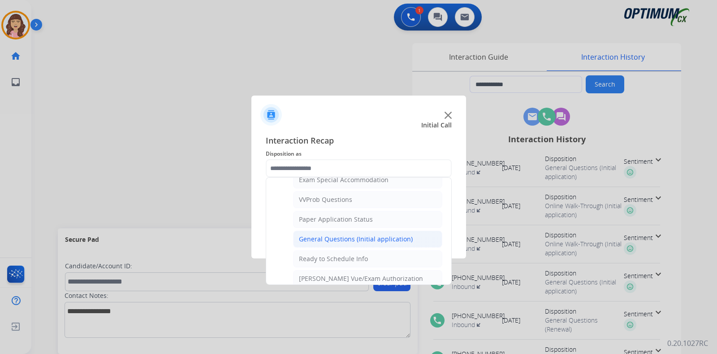
click at [363, 234] on div "General Questions (Initial application)" at bounding box center [356, 238] width 114 height 9
type input "**********"
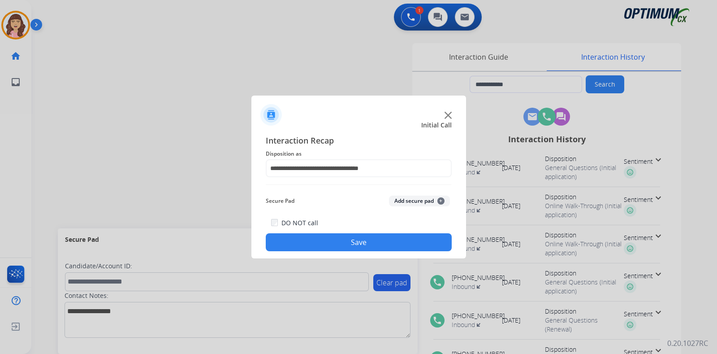
click at [354, 237] on button "Save" at bounding box center [359, 242] width 186 height 18
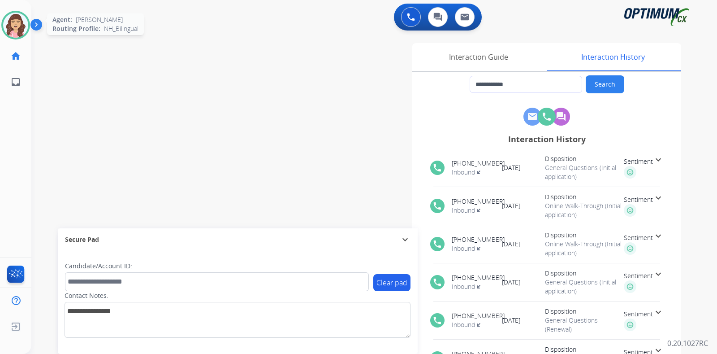
click at [11, 31] on img at bounding box center [15, 25] width 25 height 25
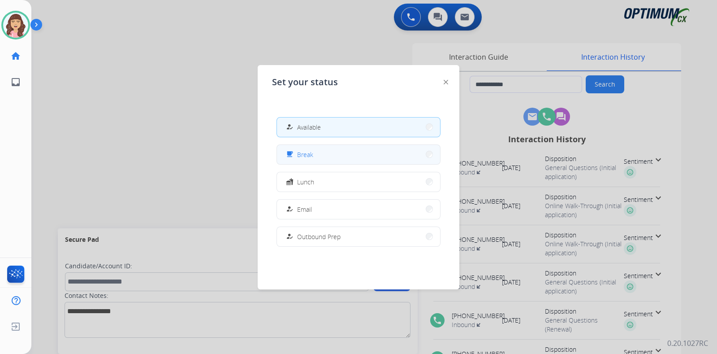
click at [315, 159] on button "free_breakfast Break" at bounding box center [358, 154] width 163 height 19
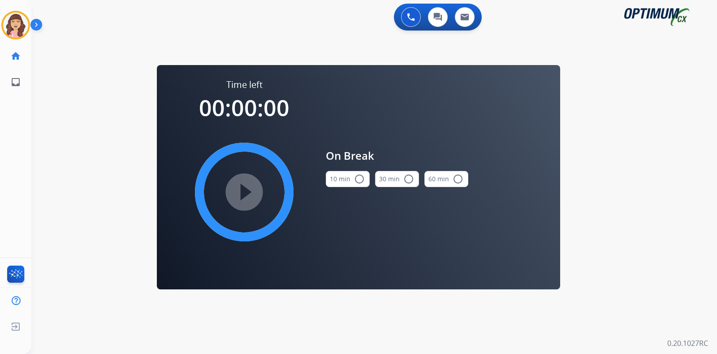
click at [346, 181] on button "10 min radio_button_unchecked" at bounding box center [348, 179] width 44 height 16
click at [242, 194] on mat-icon "play_circle_filled" at bounding box center [244, 191] width 11 height 11
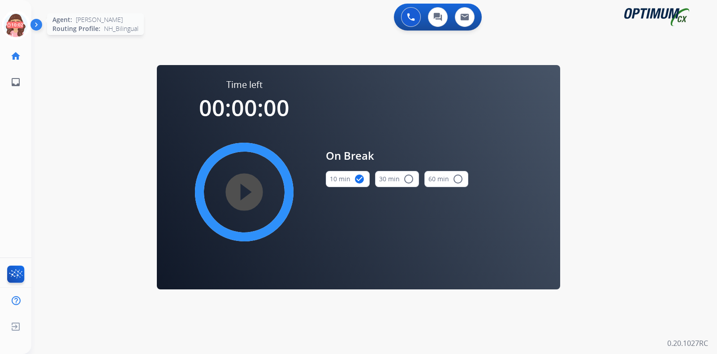
click at [17, 24] on icon at bounding box center [15, 25] width 29 height 29
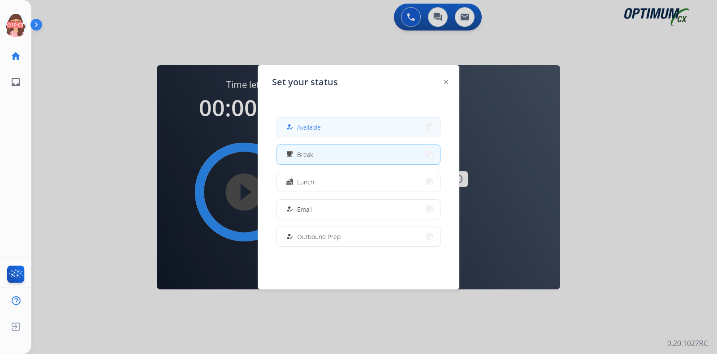
click at [320, 126] on span "Available" at bounding box center [309, 126] width 24 height 9
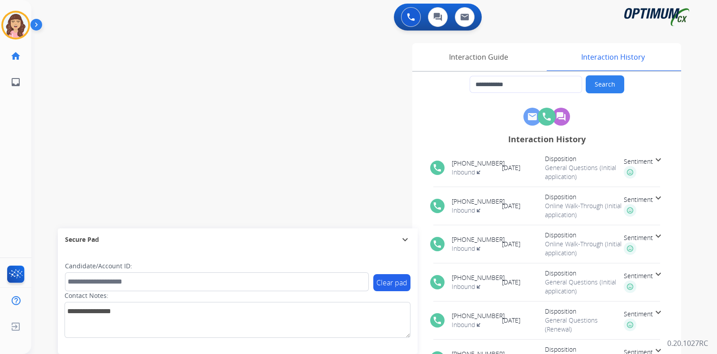
click at [374, 162] on div "**********" at bounding box center [480, 224] width 402 height 363
type input "**********"
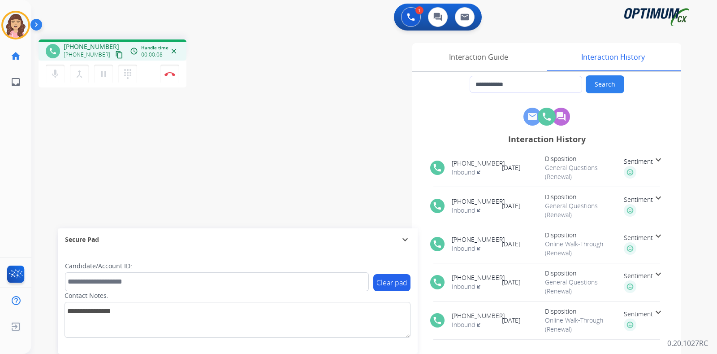
click at [115, 53] on mat-icon "content_copy" at bounding box center [119, 55] width 8 height 8
click at [167, 73] on img at bounding box center [169, 74] width 11 height 4
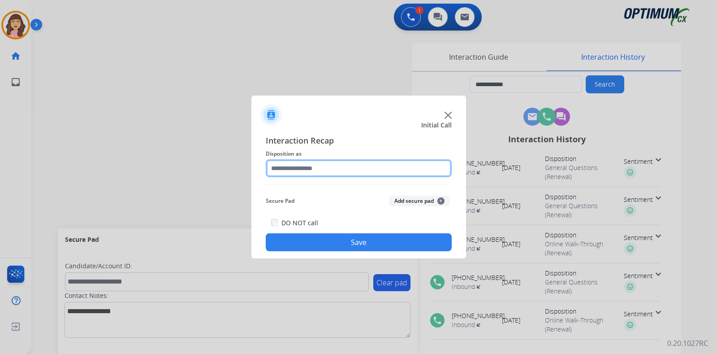
click at [316, 169] on input "text" at bounding box center [359, 168] width 186 height 18
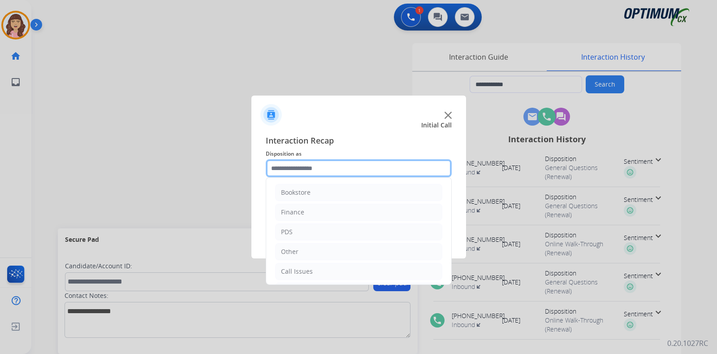
scroll to position [59, 0]
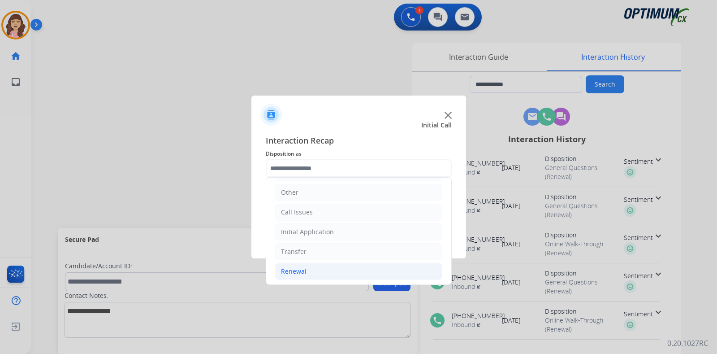
click at [309, 272] on li "Renewal" at bounding box center [358, 271] width 167 height 17
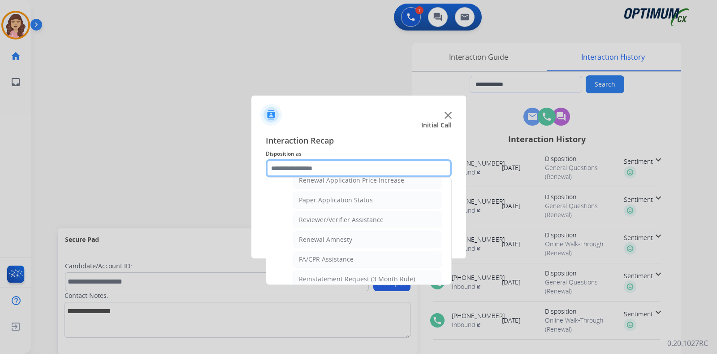
scroll to position [342, 0]
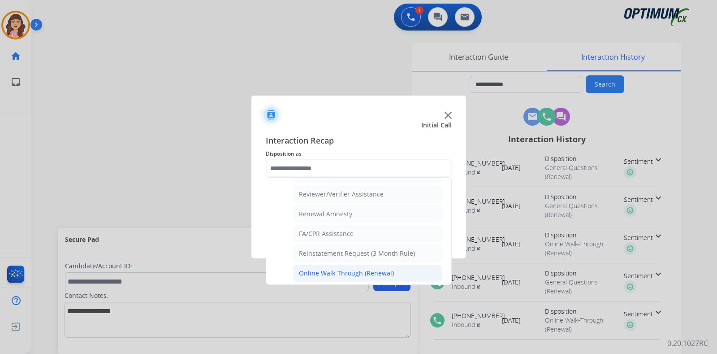
click at [358, 268] on div "Online Walk-Through (Renewal)" at bounding box center [346, 272] width 95 height 9
type input "**********"
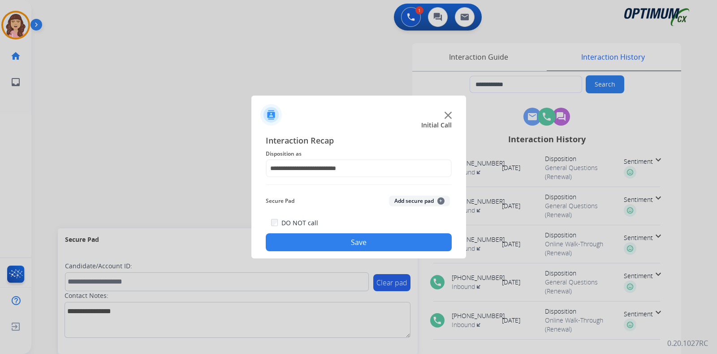
click at [340, 242] on button "Save" at bounding box center [359, 242] width 186 height 18
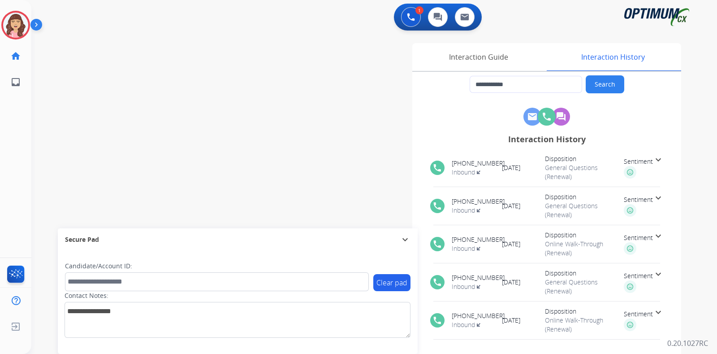
type input "**********"
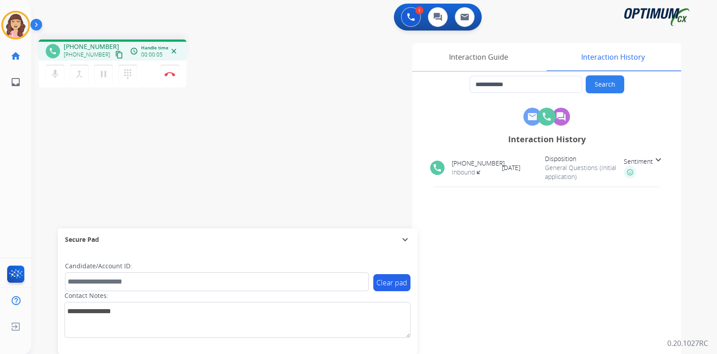
click at [115, 52] on mat-icon "content_copy" at bounding box center [119, 55] width 8 height 8
click at [219, 164] on div "**********" at bounding box center [363, 219] width 664 height 374
click at [184, 207] on div "**********" at bounding box center [363, 219] width 664 height 374
click at [171, 73] on img at bounding box center [169, 74] width 11 height 4
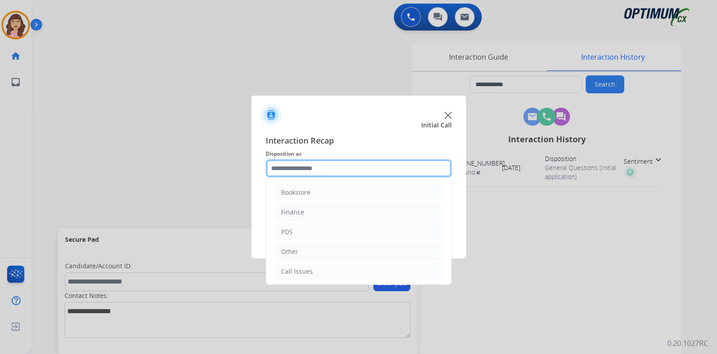
click at [321, 168] on input "text" at bounding box center [359, 168] width 186 height 18
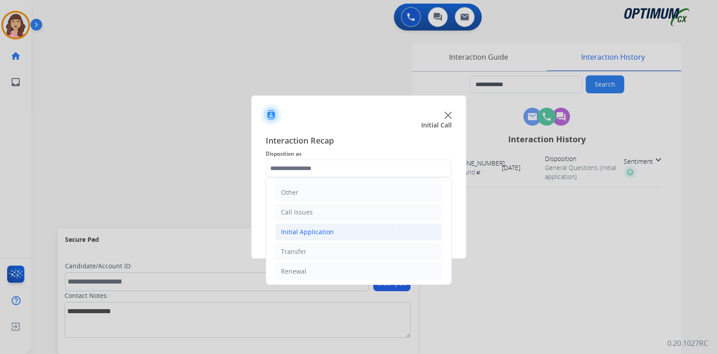
click at [316, 234] on div "Initial Application" at bounding box center [307, 231] width 53 height 9
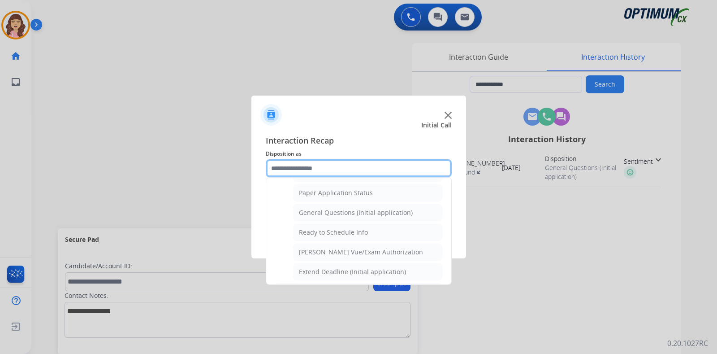
scroll to position [495, 0]
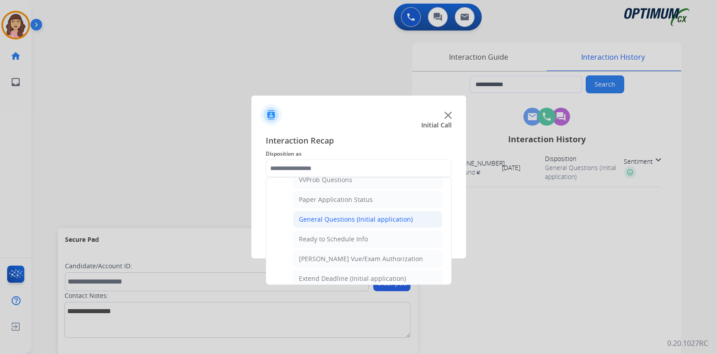
click at [337, 217] on div "General Questions (Initial application)" at bounding box center [356, 219] width 114 height 9
type input "**********"
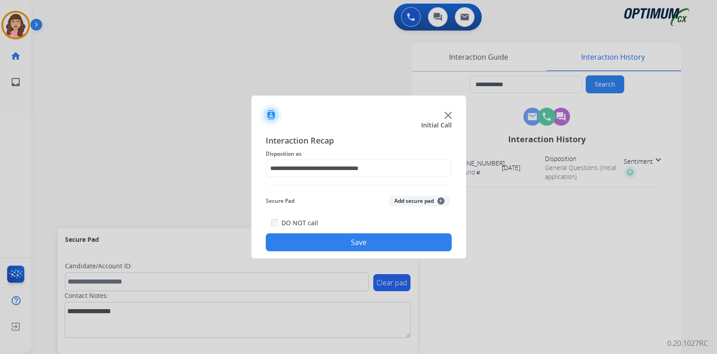
click at [345, 244] on button "Save" at bounding box center [359, 242] width 186 height 18
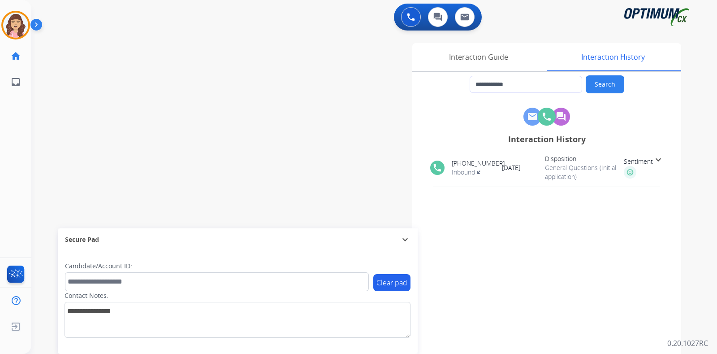
drag, startPoint x: 150, startPoint y: 78, endPoint x: 158, endPoint y: 66, distance: 13.9
click at [150, 78] on div "**********" at bounding box center [363, 219] width 664 height 374
click at [13, 28] on img at bounding box center [15, 25] width 25 height 25
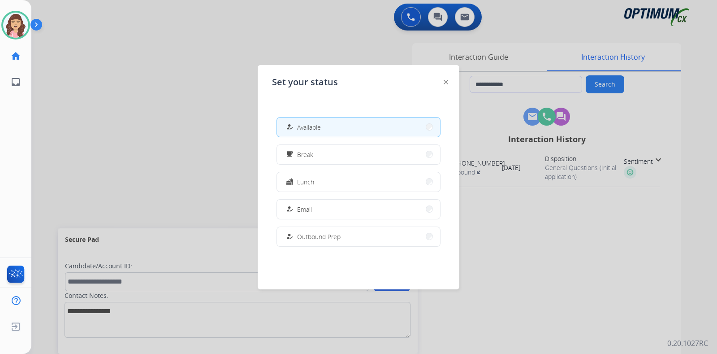
scroll to position [223, 0]
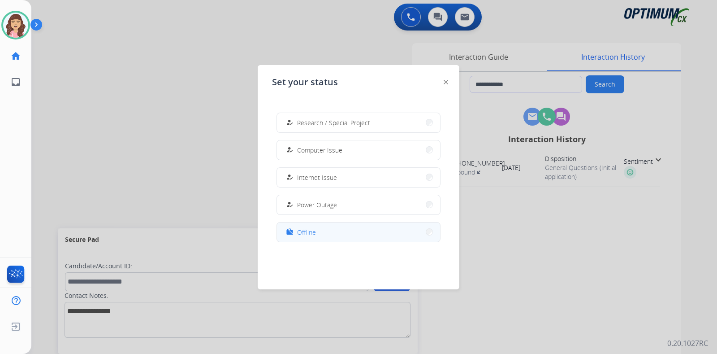
click at [317, 229] on button "work_off Offline" at bounding box center [358, 231] width 163 height 19
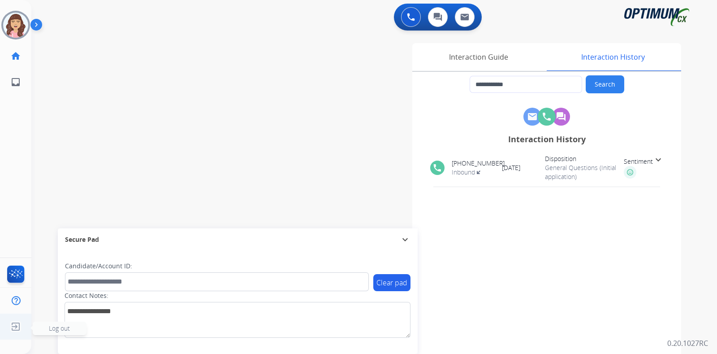
click at [18, 325] on img at bounding box center [16, 326] width 16 height 17
